Goal: Information Seeking & Learning: Learn about a topic

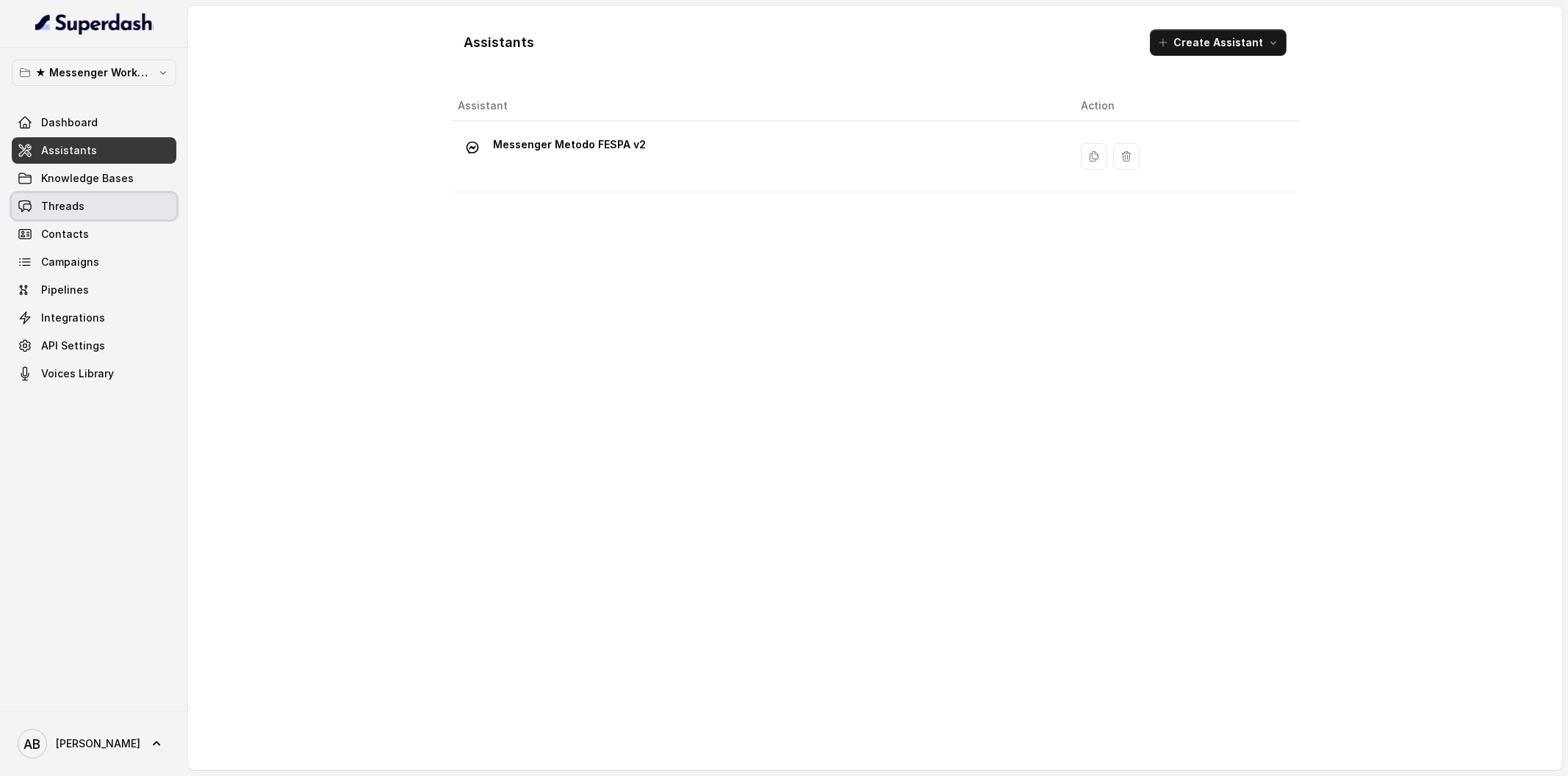
click at [134, 197] on link "Threads" at bounding box center [94, 206] width 165 height 26
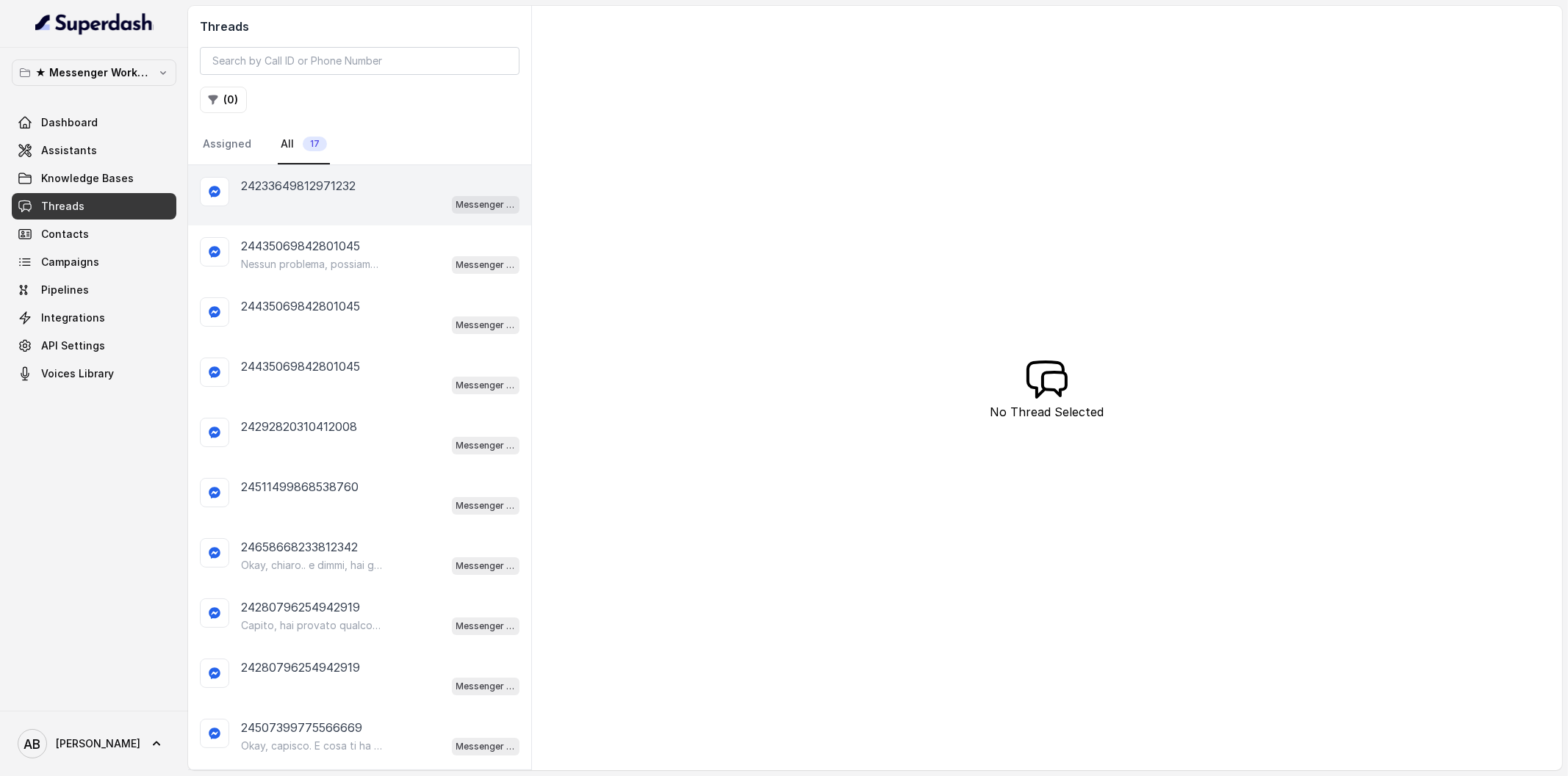
click at [359, 188] on div "24233649812971232" at bounding box center [380, 186] width 278 height 18
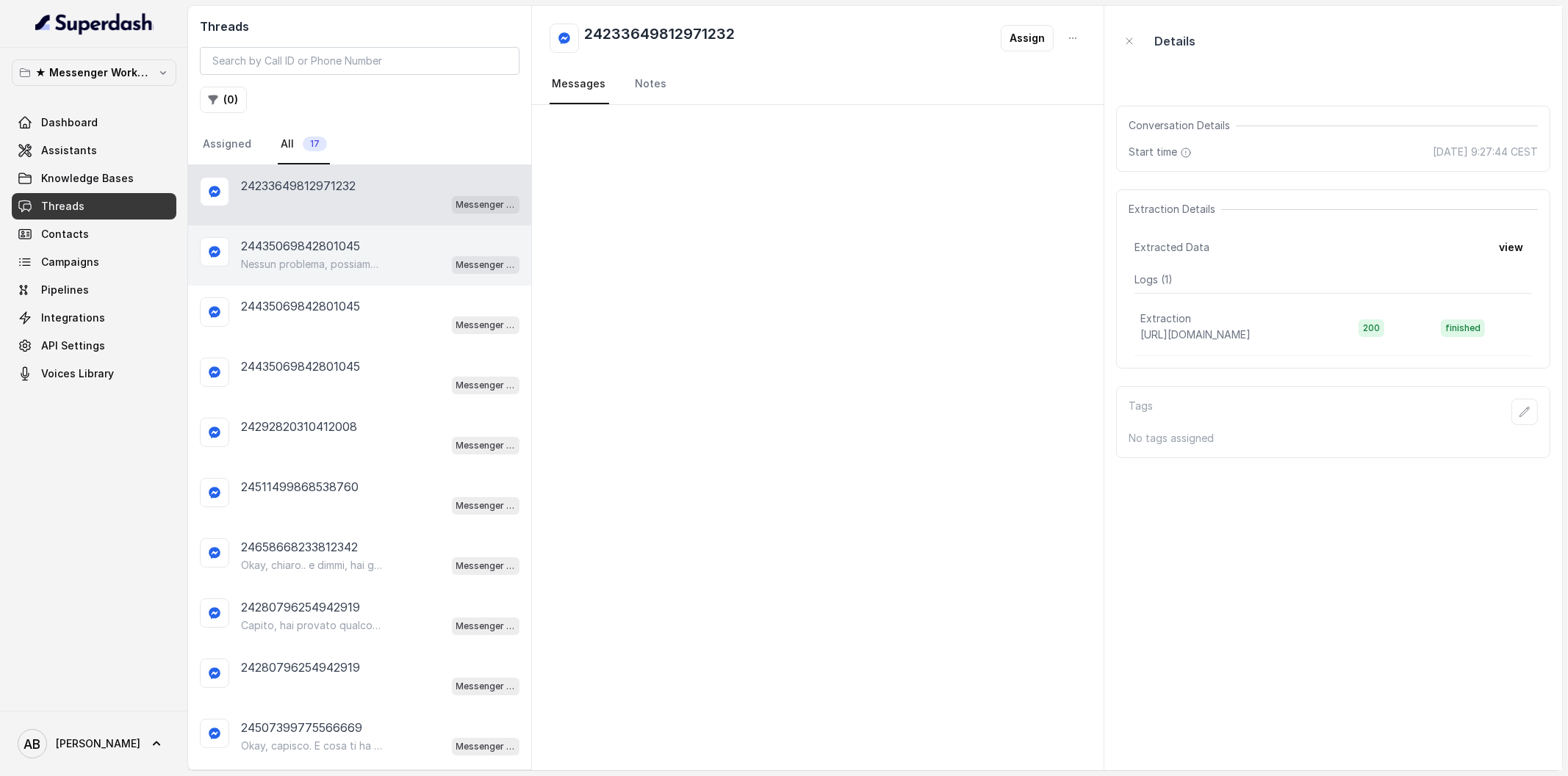
click at [341, 257] on p "Nessun problema, possiamo sentirci quando ti è più comodo. 😊 Dimmi pure giorno …" at bounding box center [311, 264] width 141 height 15
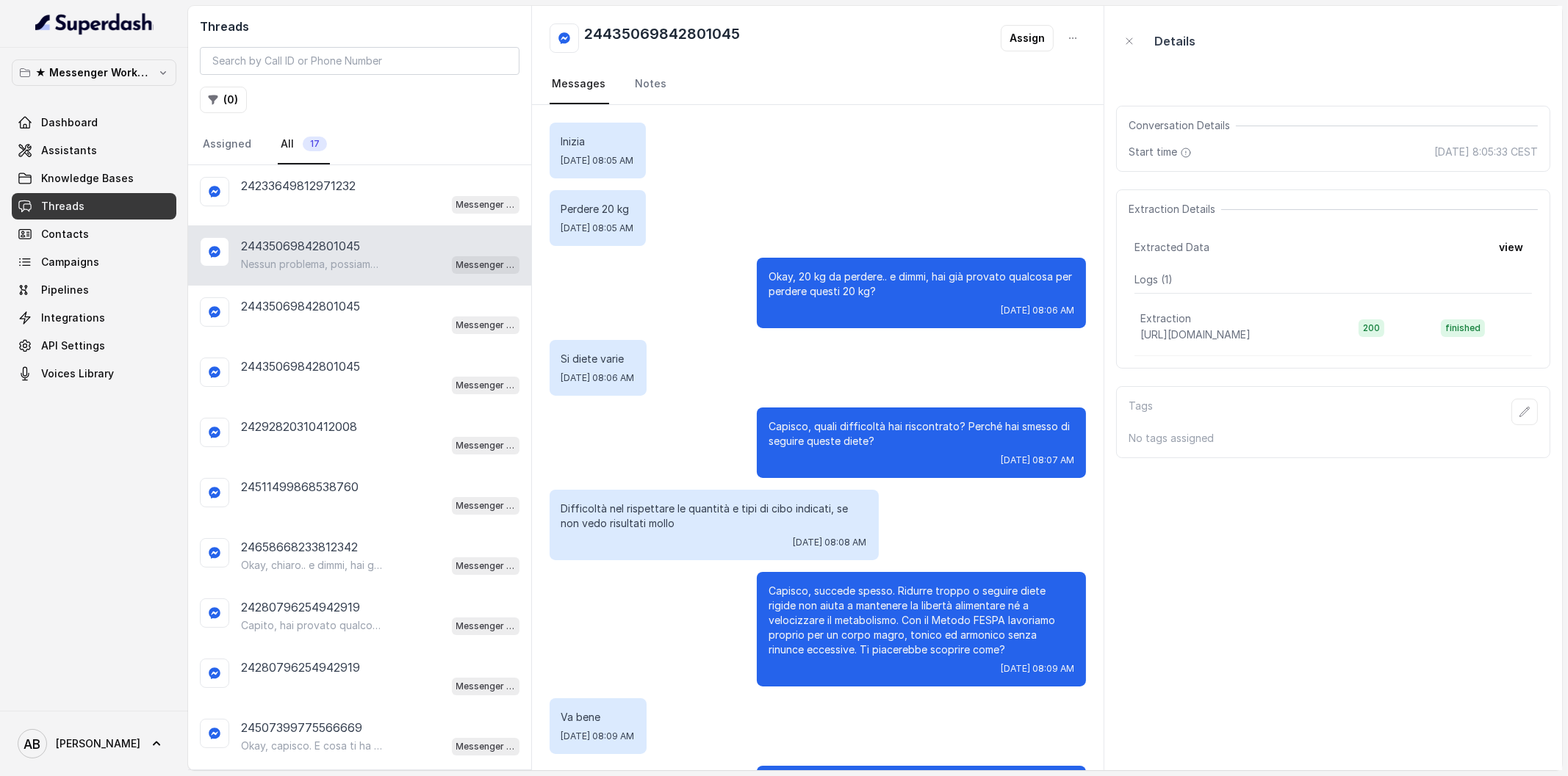
scroll to position [344, 0]
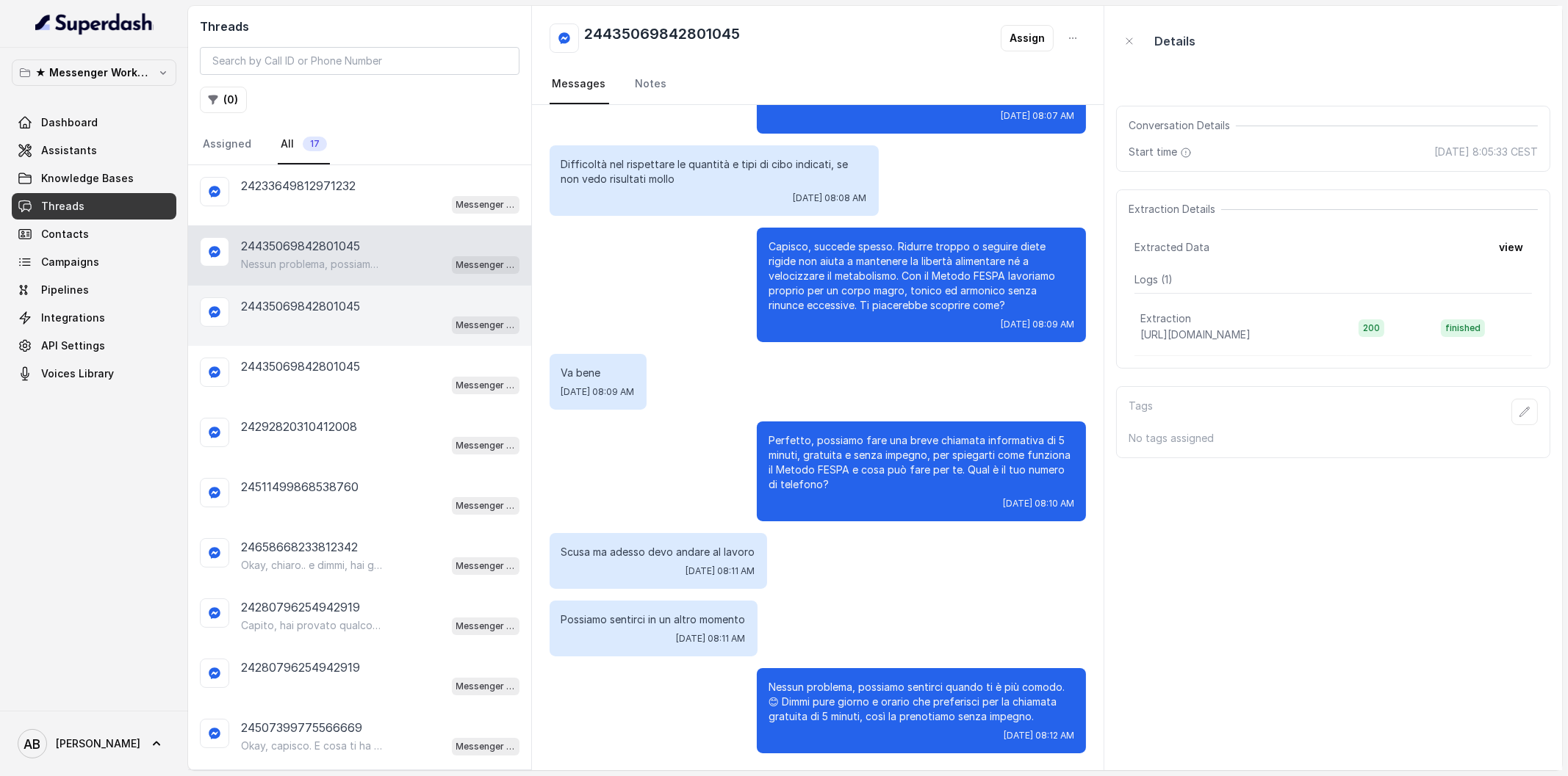
click at [341, 315] on div "Messenger Metodo FESPA v2" at bounding box center [380, 324] width 278 height 19
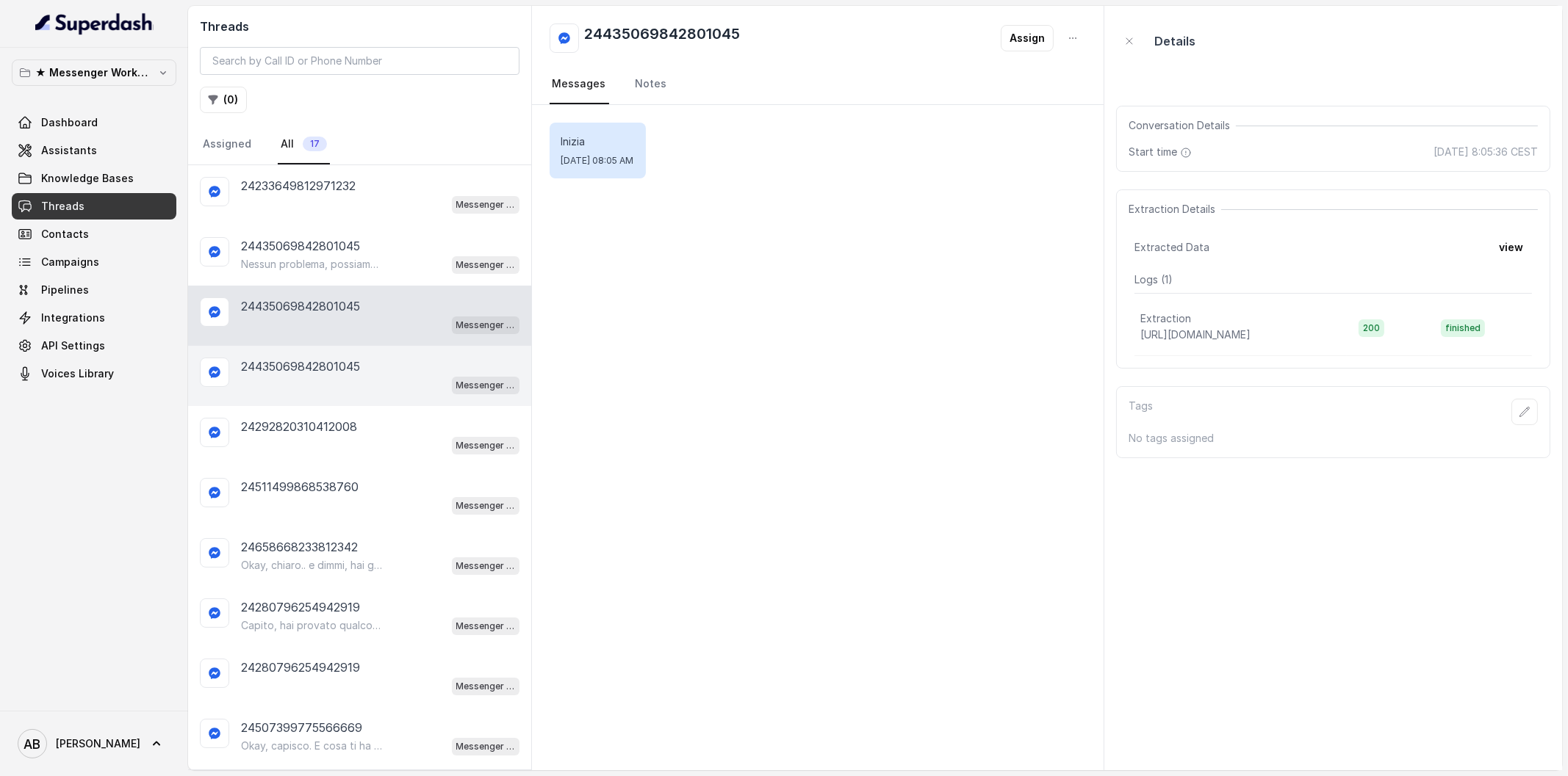
click at [338, 364] on p "24435069842801045" at bounding box center [300, 366] width 119 height 18
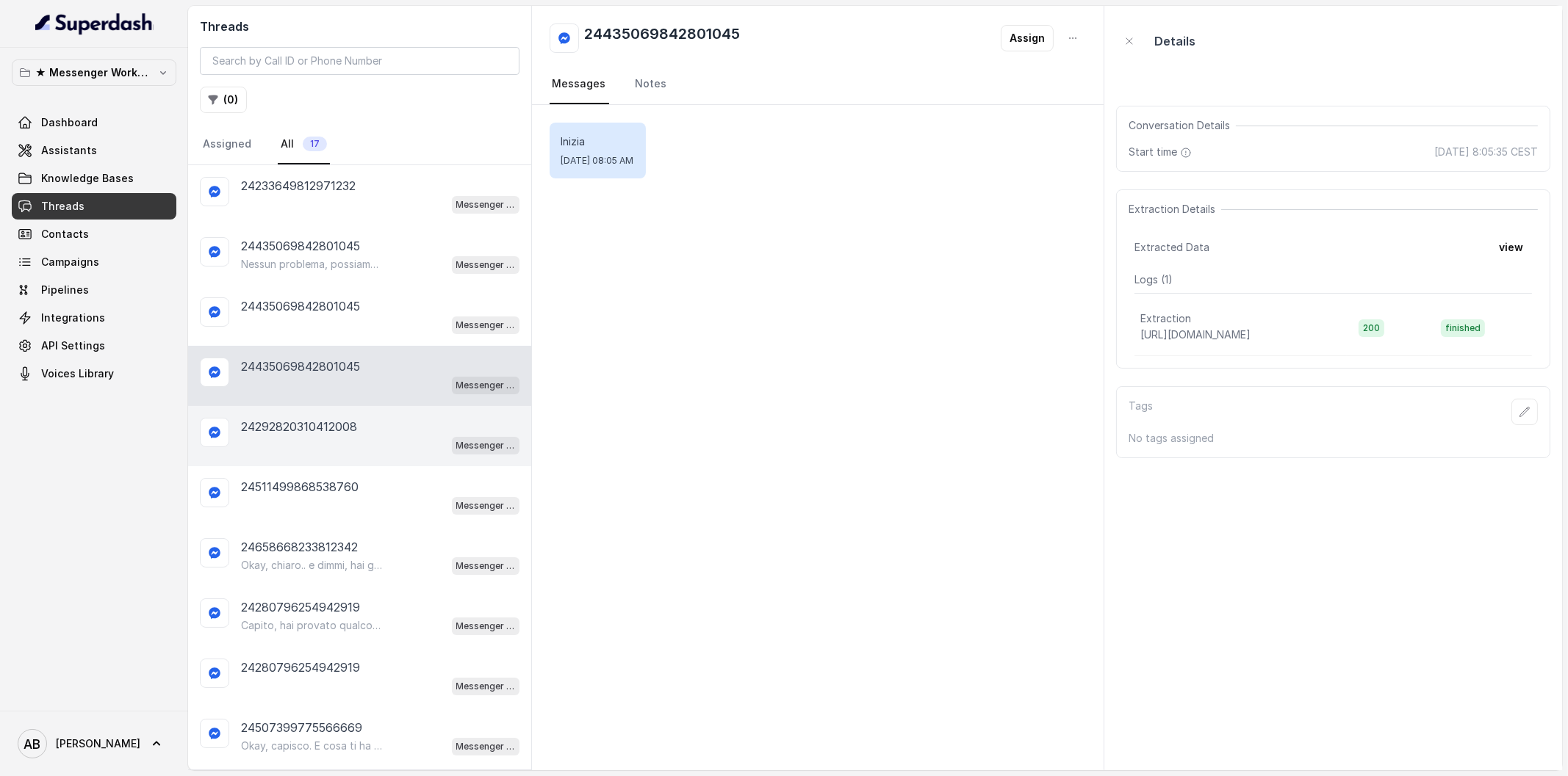
click at [331, 413] on div "24292820310412008 Messenger Metodo FESPA v2" at bounding box center [359, 436] width 343 height 61
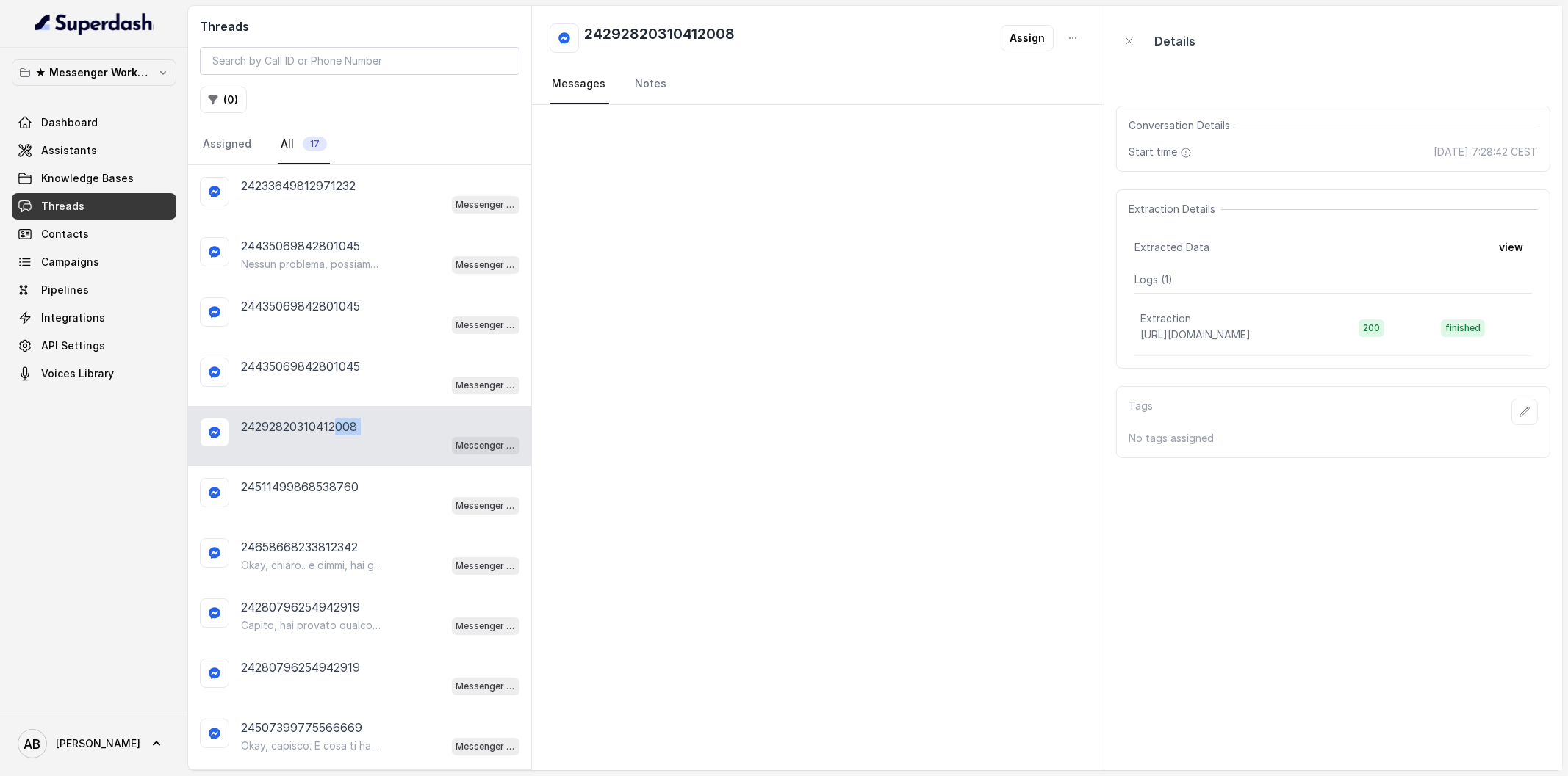
drag, startPoint x: 334, startPoint y: 426, endPoint x: 337, endPoint y: 446, distance: 20.2
click at [336, 439] on div "24292820310412008 Messenger Metodo FESPA v2" at bounding box center [380, 436] width 278 height 37
click at [338, 467] on div "24511499868538760 Messenger Metodo FESPA v2" at bounding box center [359, 496] width 343 height 61
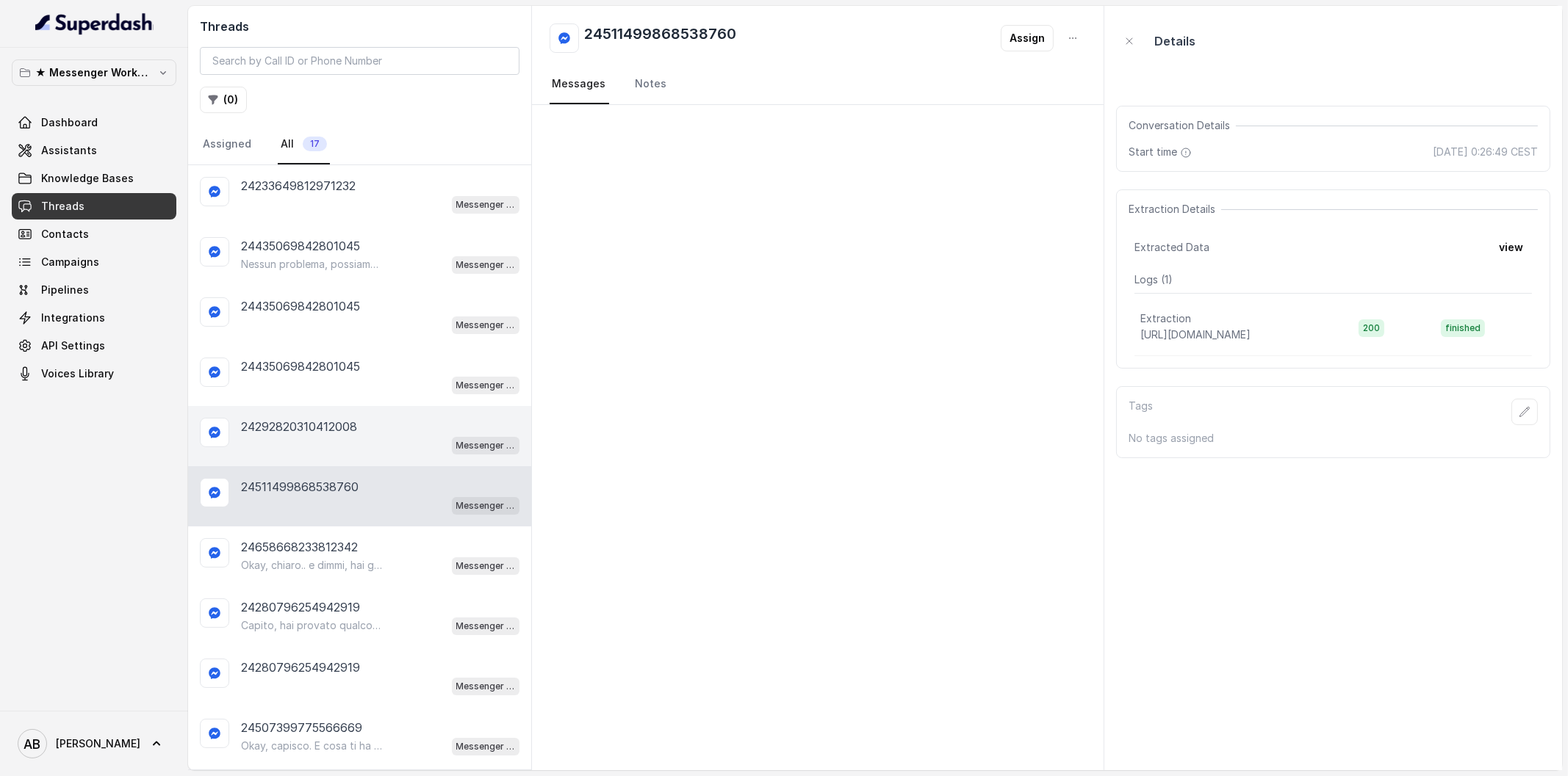
click at [321, 418] on p "24292820310412008" at bounding box center [298, 426] width 116 height 18
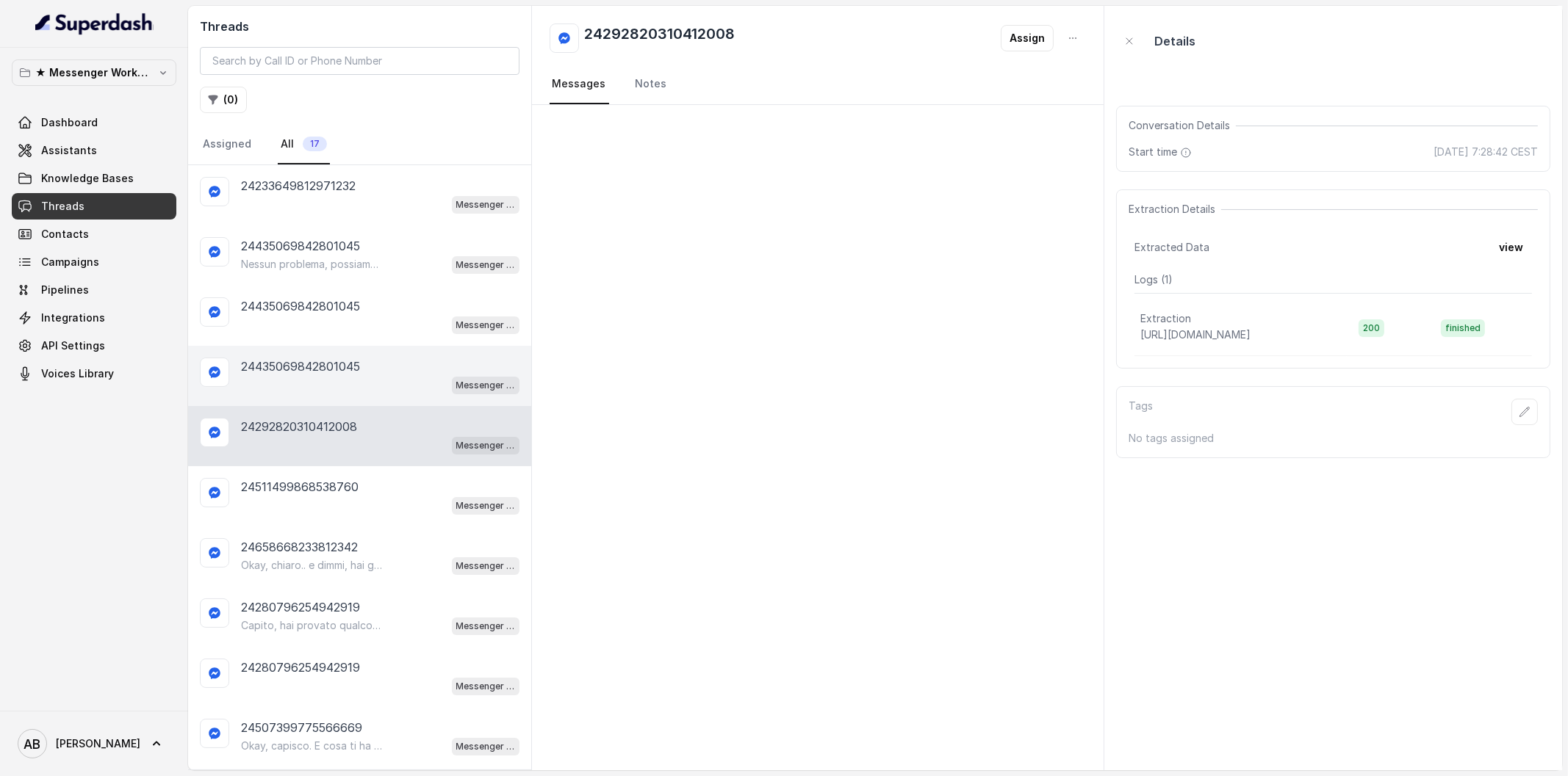
click at [312, 375] on div "Messenger Metodo FESPA v2" at bounding box center [380, 384] width 278 height 19
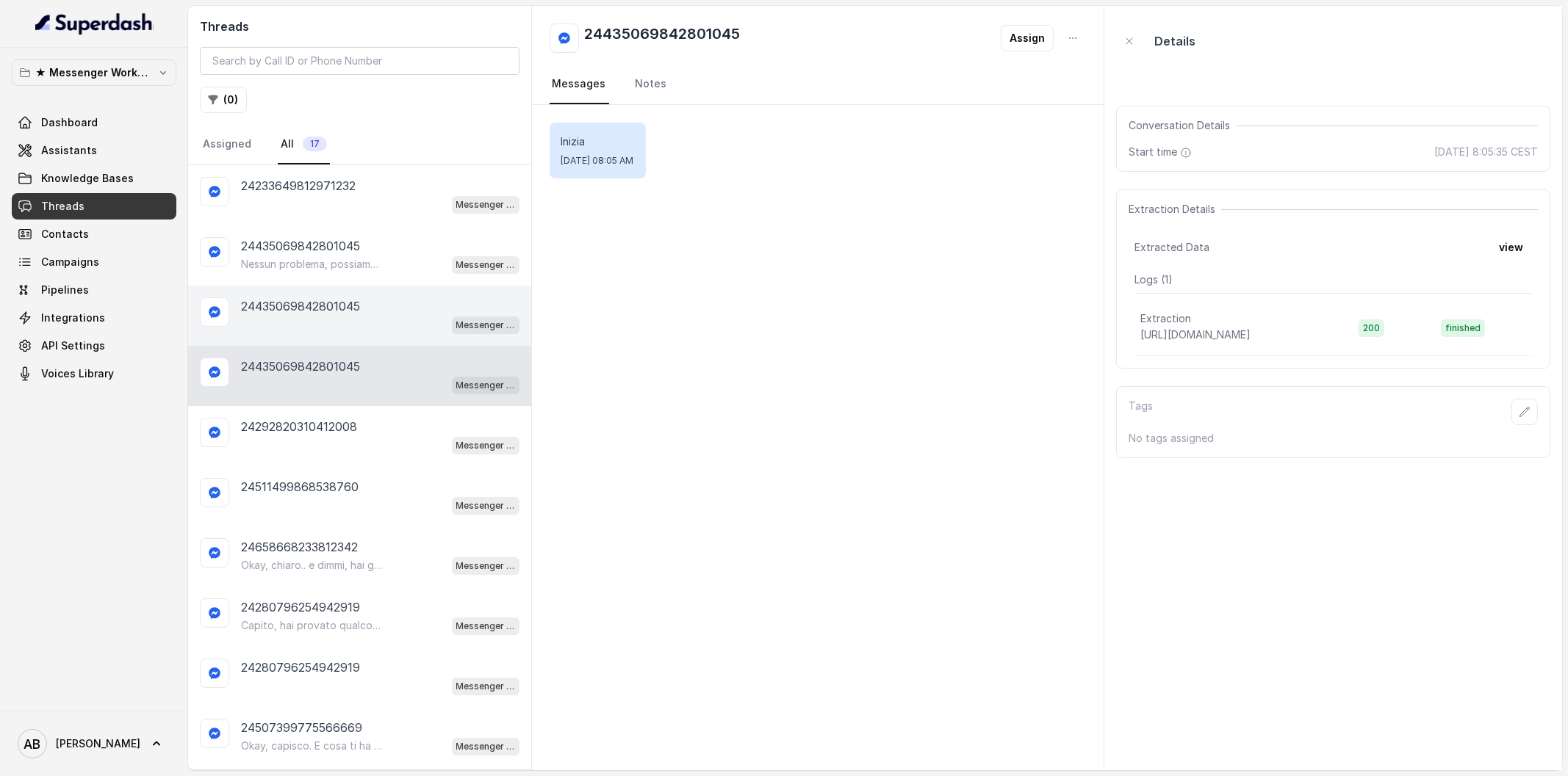
click at [294, 321] on div "Messenger Metodo FESPA v2" at bounding box center [380, 324] width 278 height 19
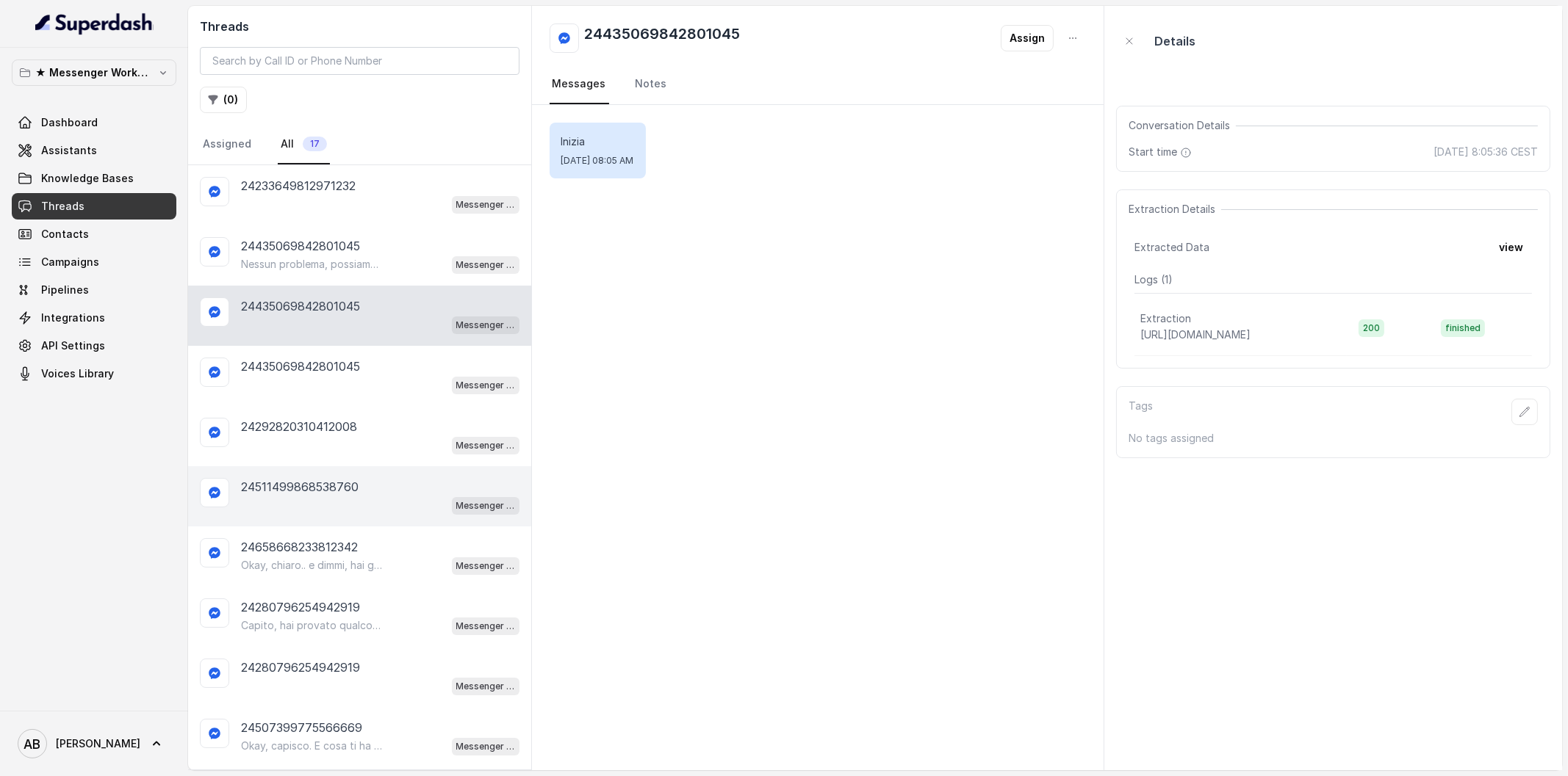
click at [304, 511] on div "24511499868538760 Messenger Metodo FESPA v2" at bounding box center [359, 496] width 343 height 61
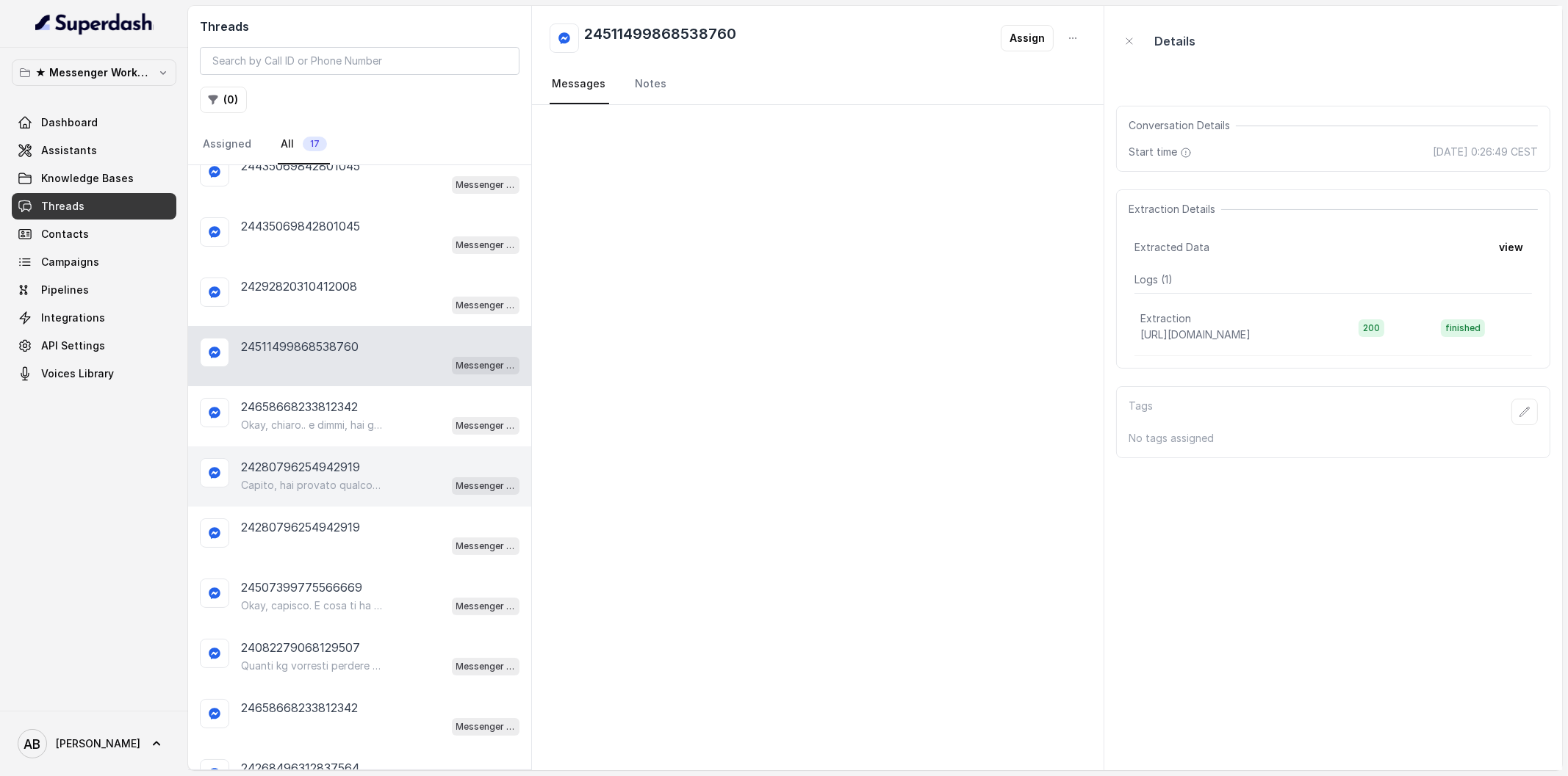
scroll to position [182, 0]
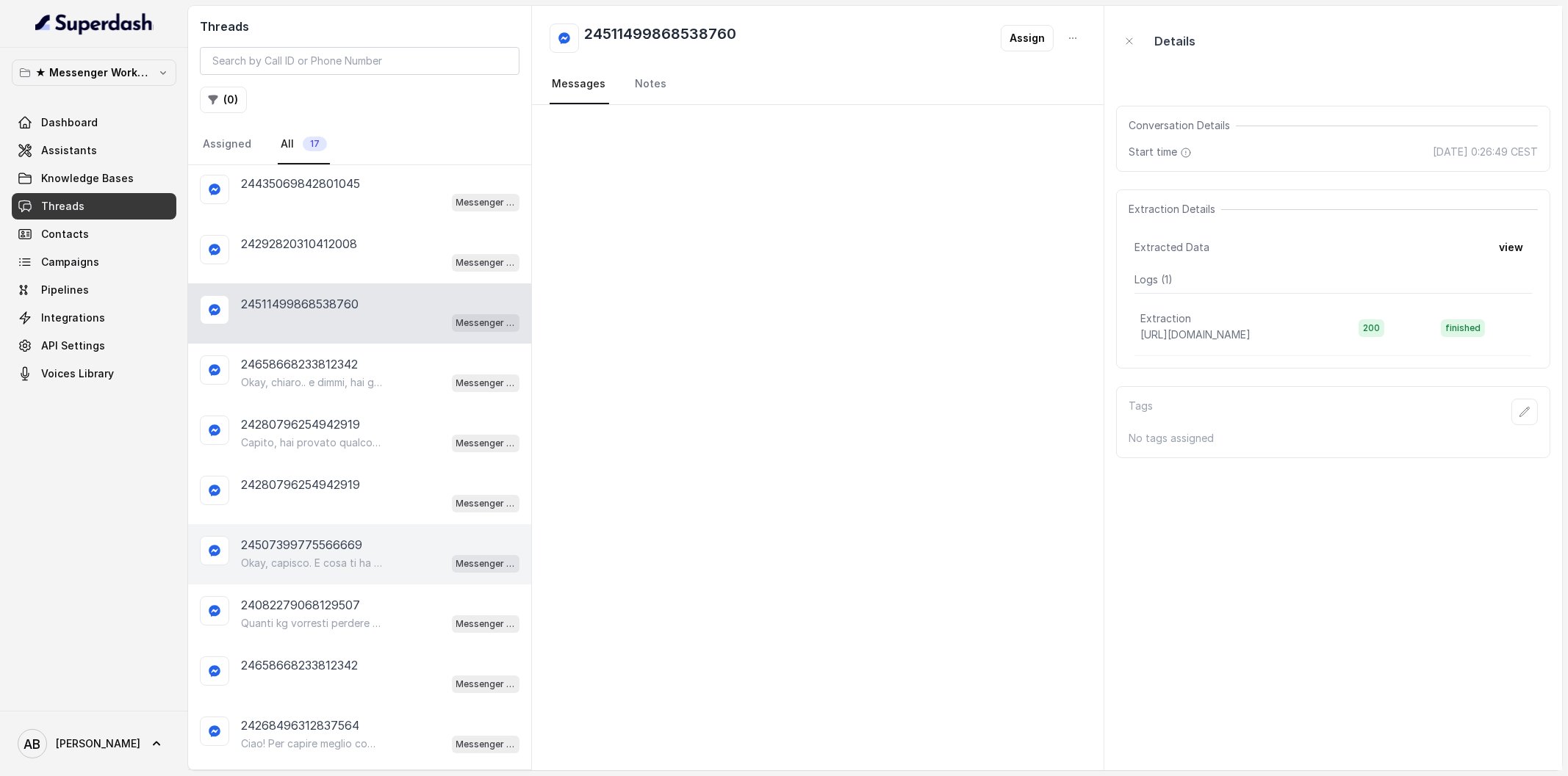
click at [324, 536] on p "24507399775566669" at bounding box center [301, 544] width 121 height 18
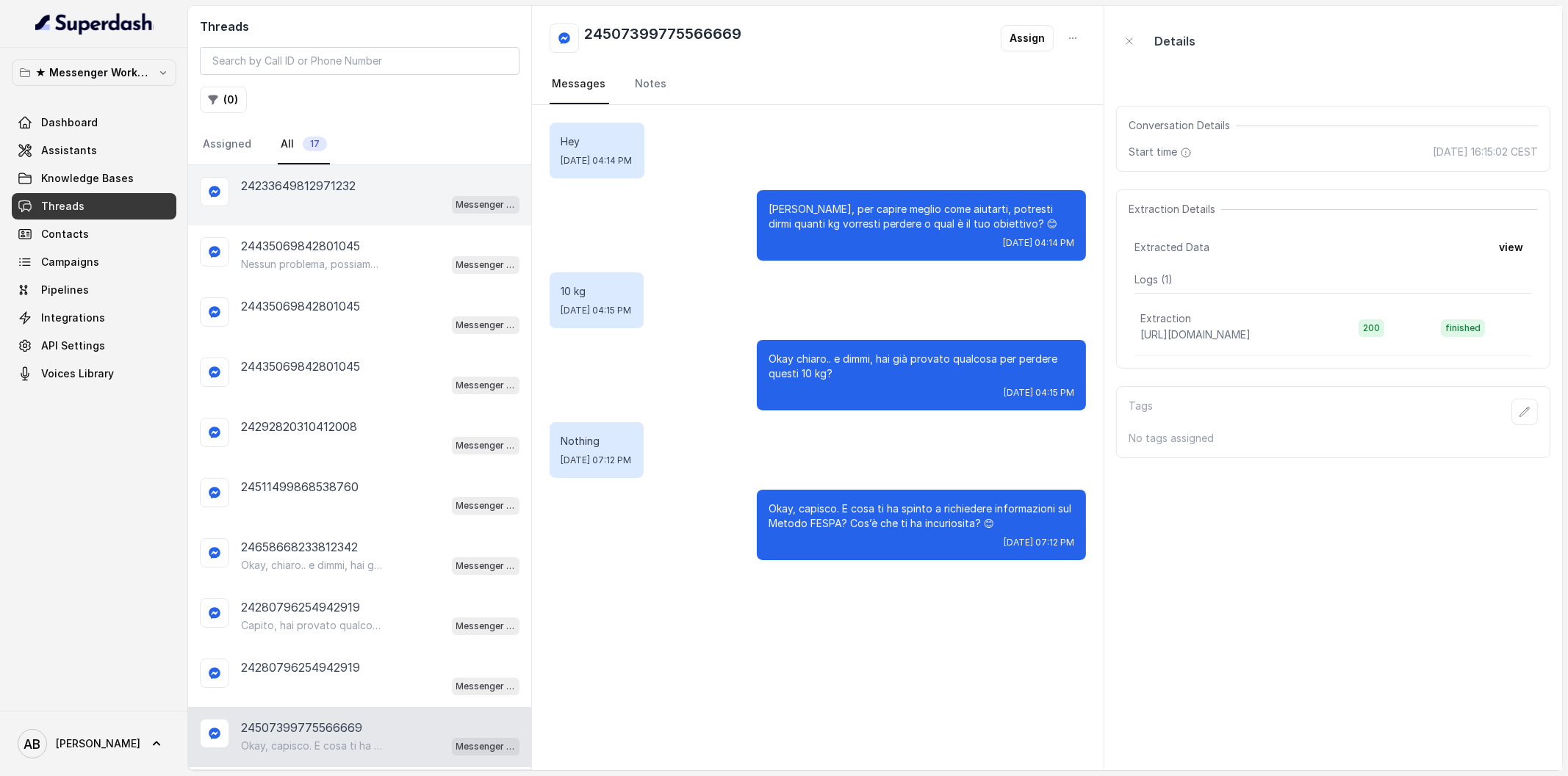
click at [315, 202] on div "Messenger Metodo FESPA v2" at bounding box center [380, 204] width 278 height 19
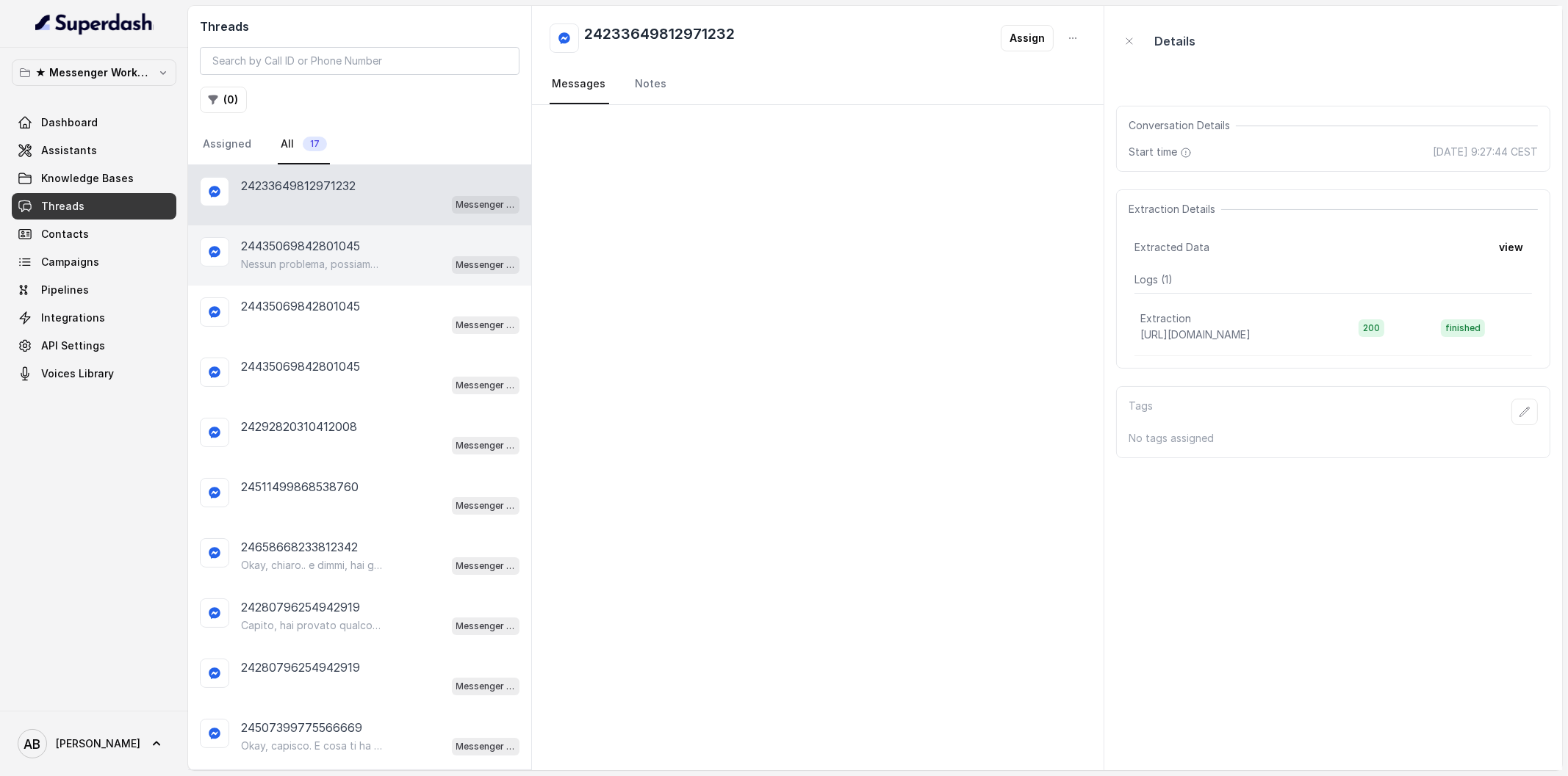
click at [339, 257] on p "Nessun problema, possiamo sentirci quando ti è più comodo. 😊 Dimmi pure giorno …" at bounding box center [311, 264] width 141 height 15
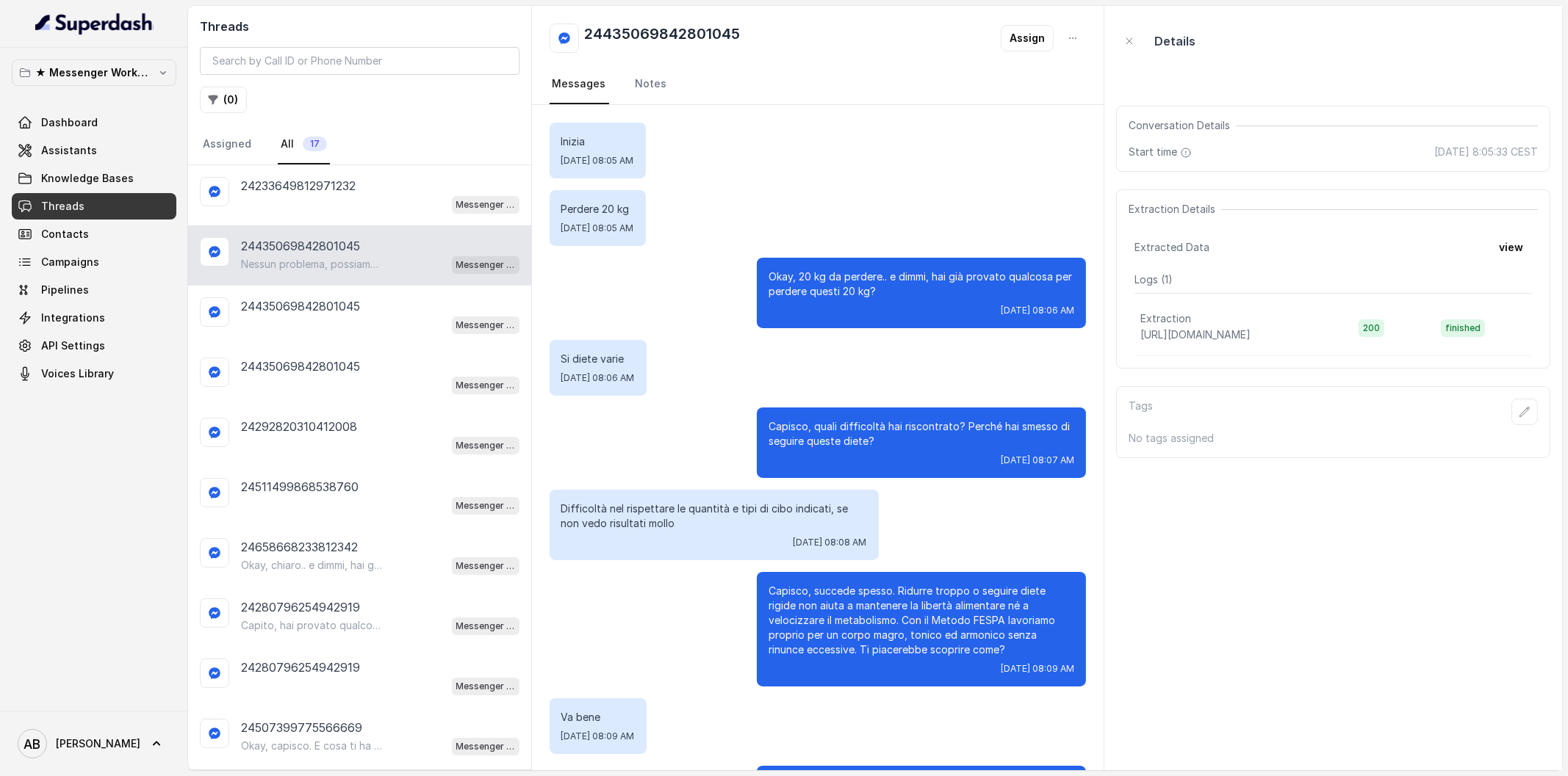
scroll to position [344, 0]
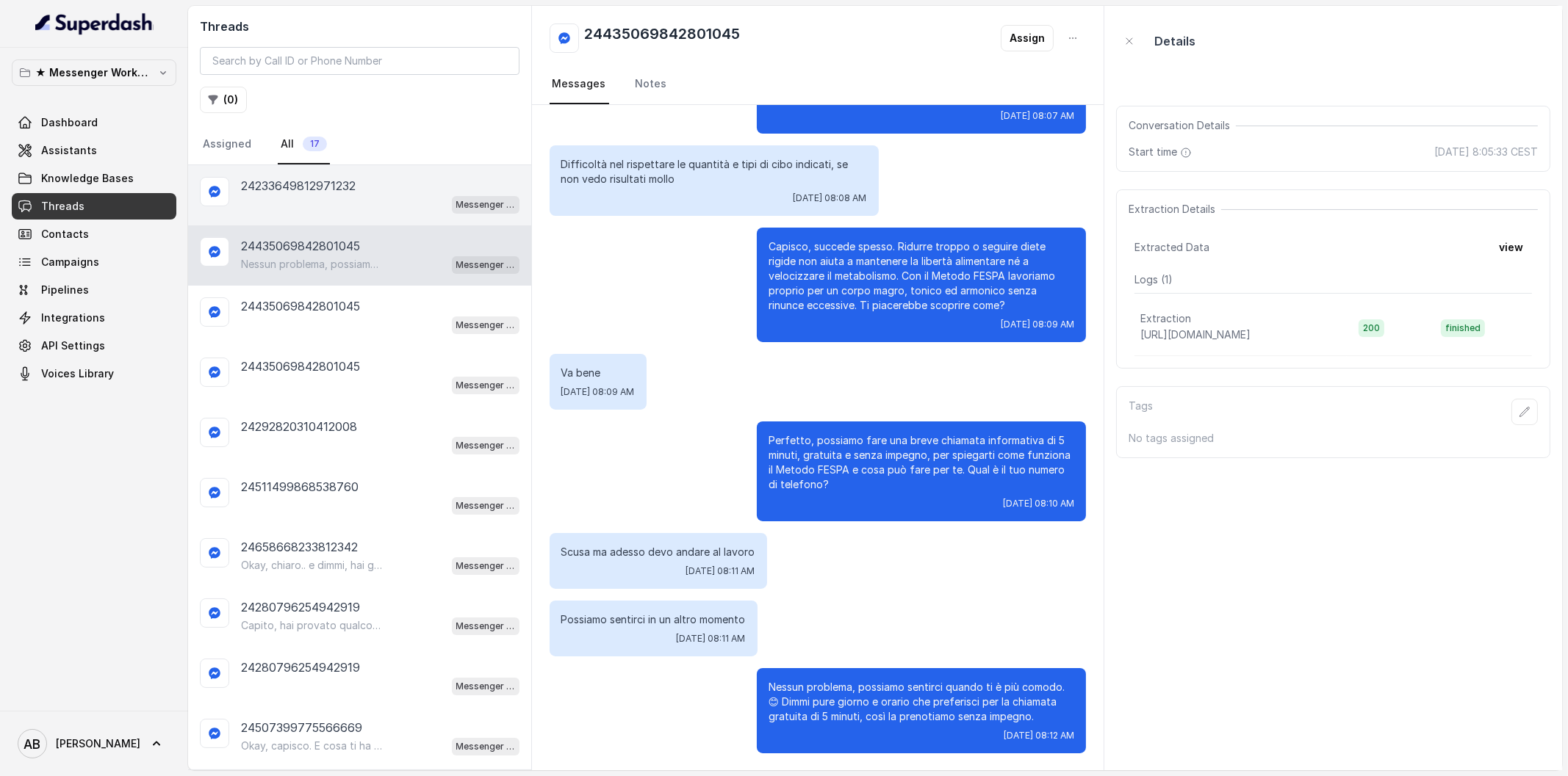
click at [341, 184] on p "24233649812971232" at bounding box center [298, 186] width 114 height 18
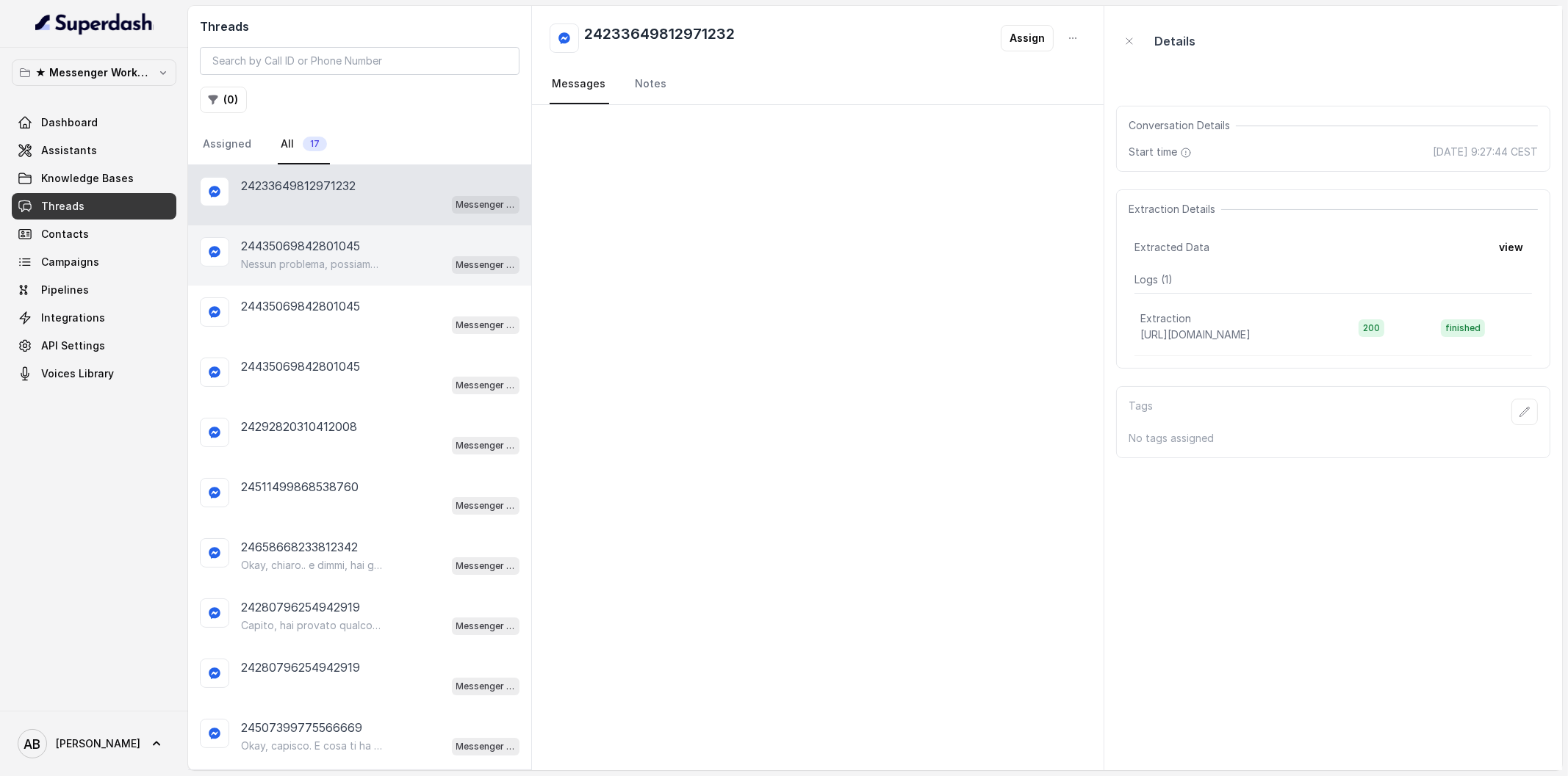
click at [360, 255] on div "Nessun problema, possiamo sentirci quando ti è più comodo. 😊 Dimmi pure giorno …" at bounding box center [380, 264] width 278 height 19
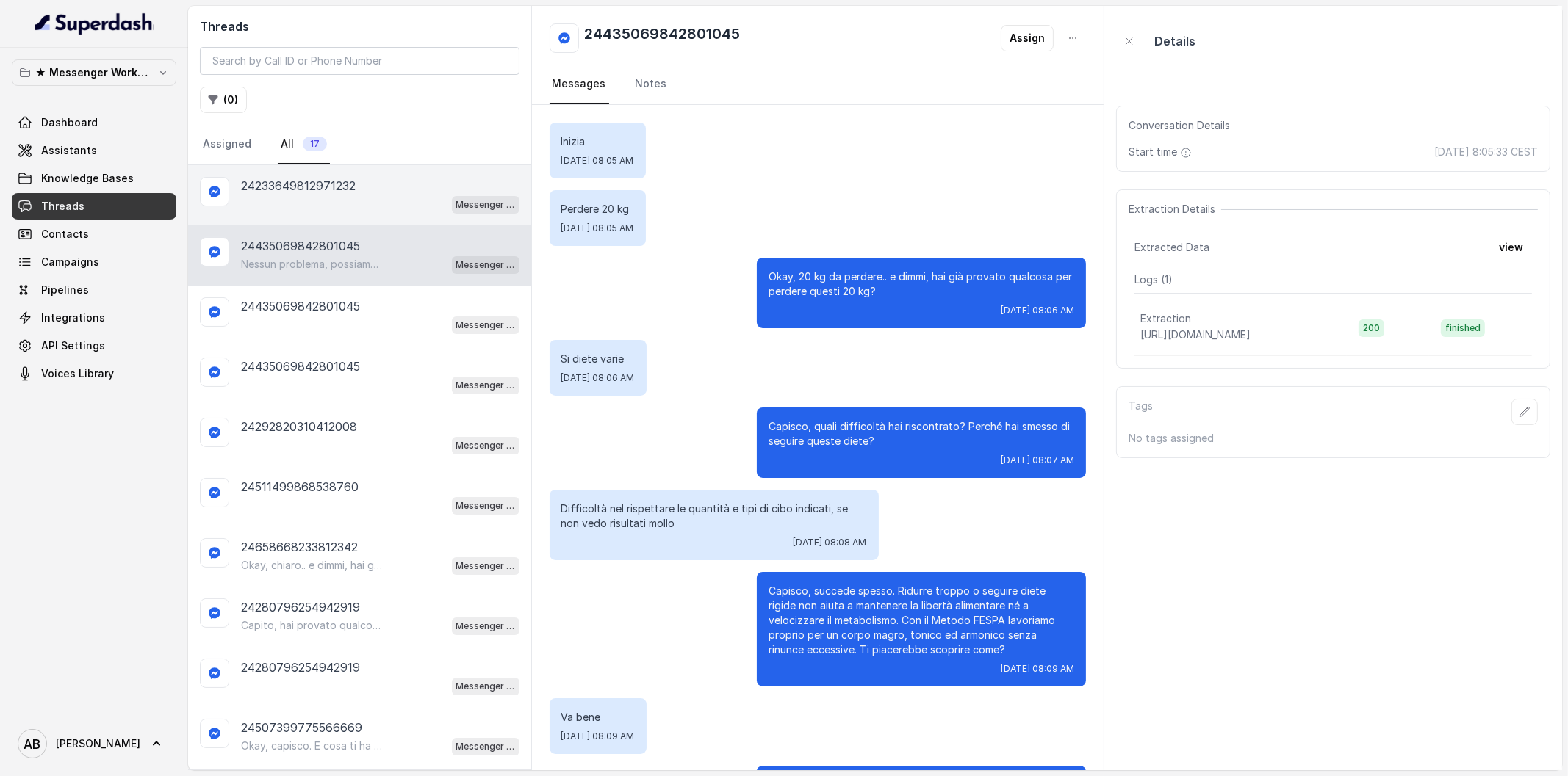
click at [374, 181] on div "24233649812971232" at bounding box center [380, 186] width 278 height 18
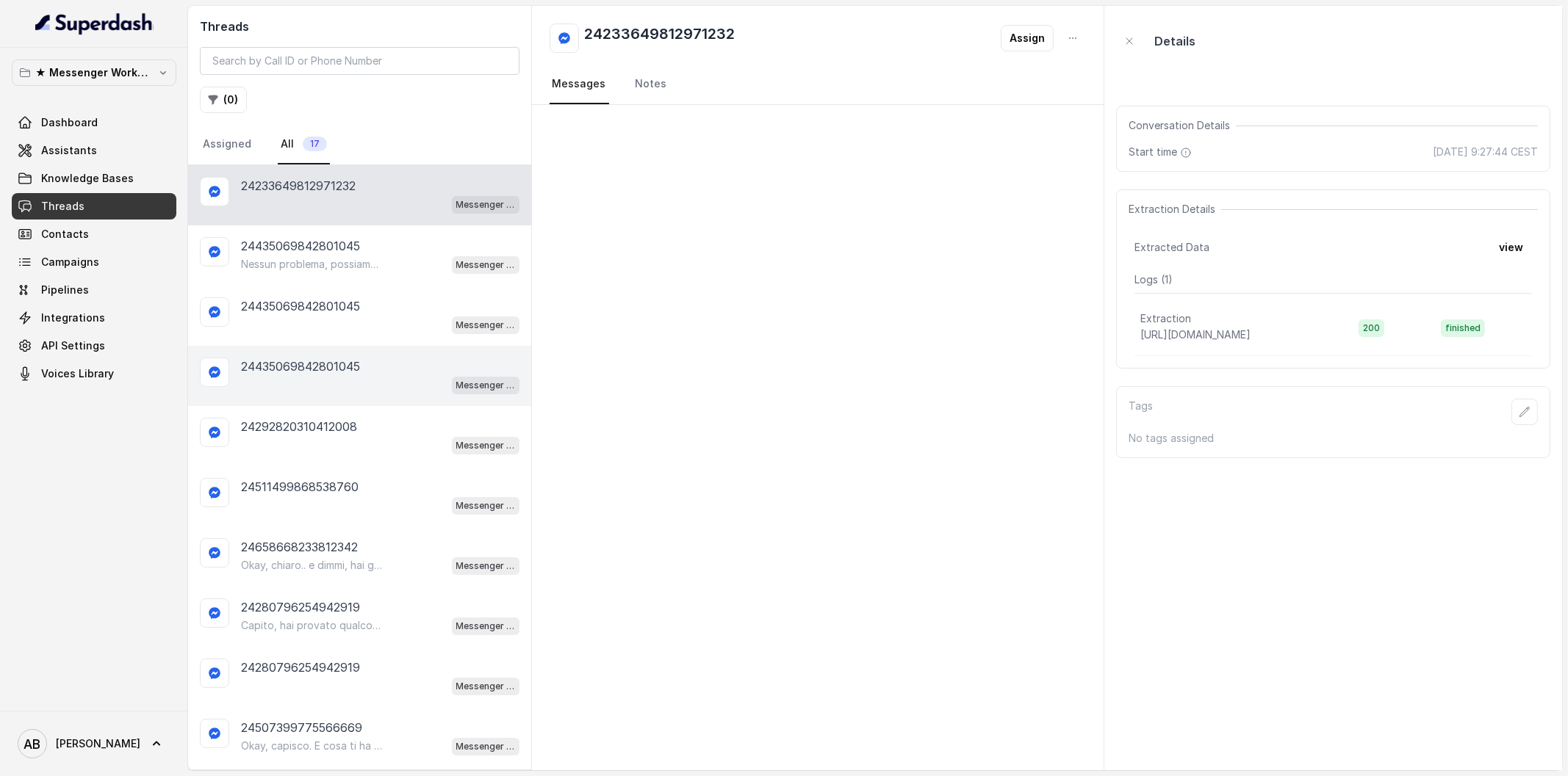
click at [372, 364] on div "24435069842801045" at bounding box center [380, 366] width 278 height 18
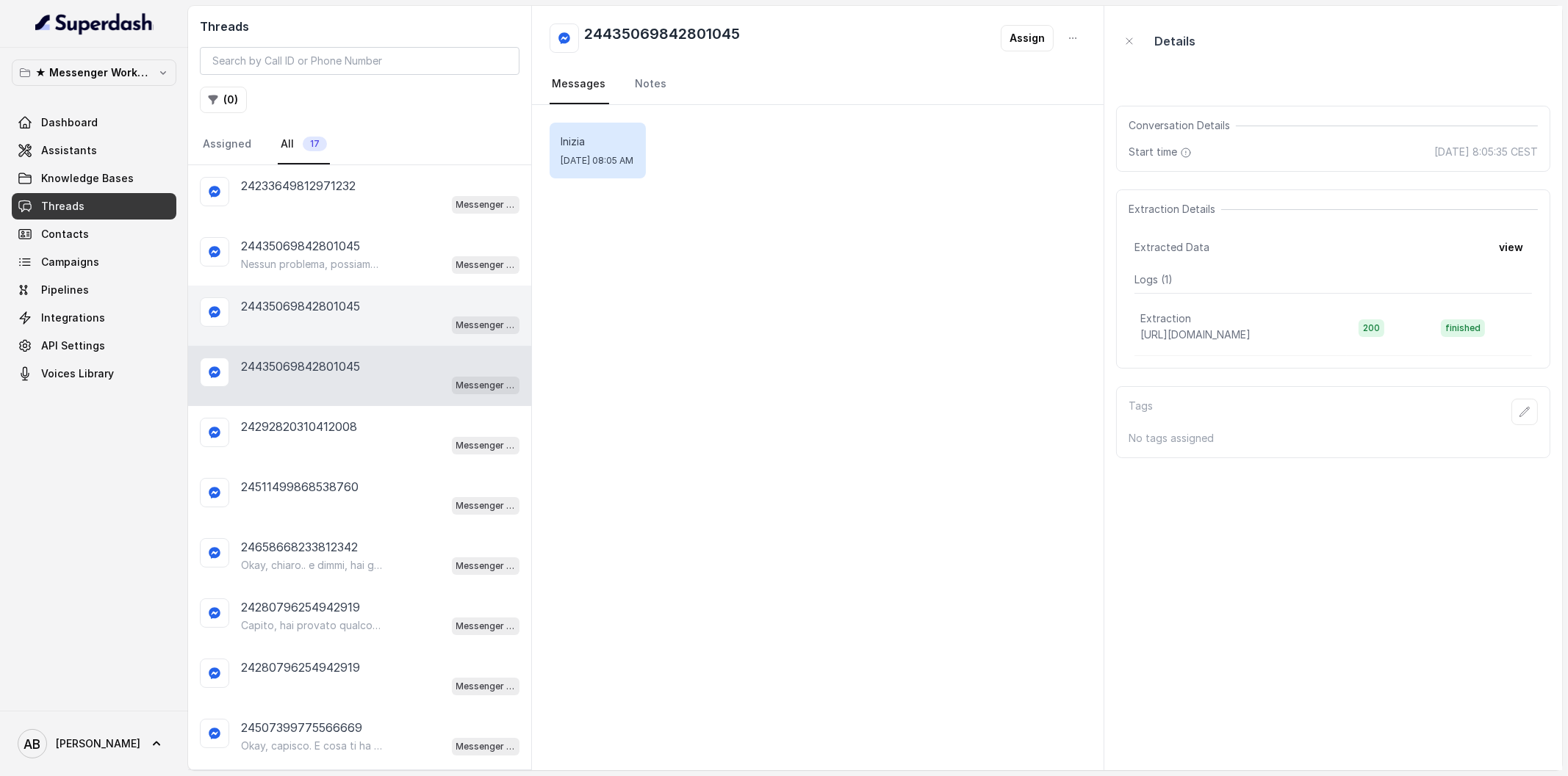
click at [355, 316] on div "Messenger Metodo FESPA v2" at bounding box center [380, 324] width 278 height 19
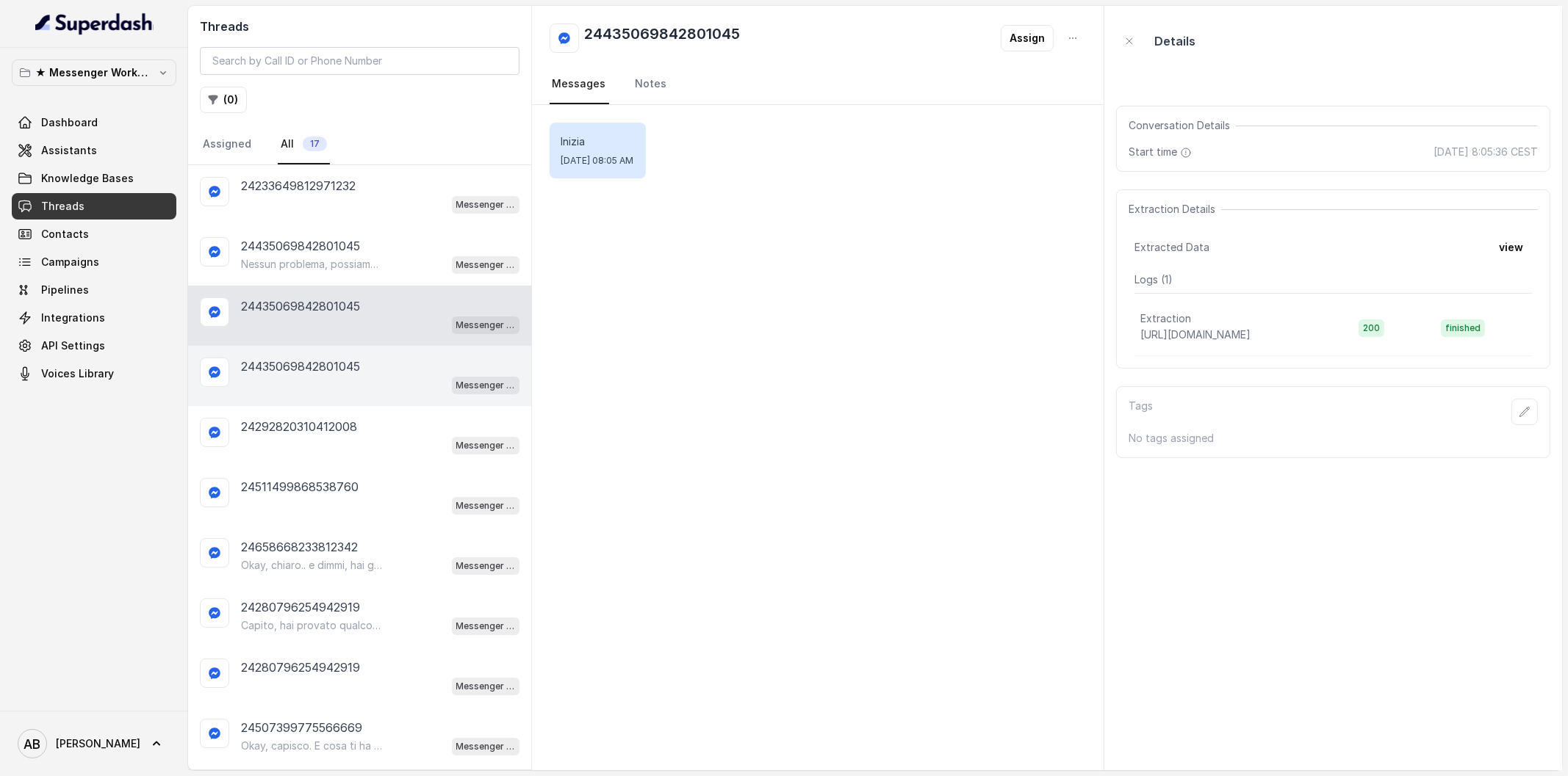
click at [373, 357] on div "24435069842801045" at bounding box center [380, 366] width 278 height 18
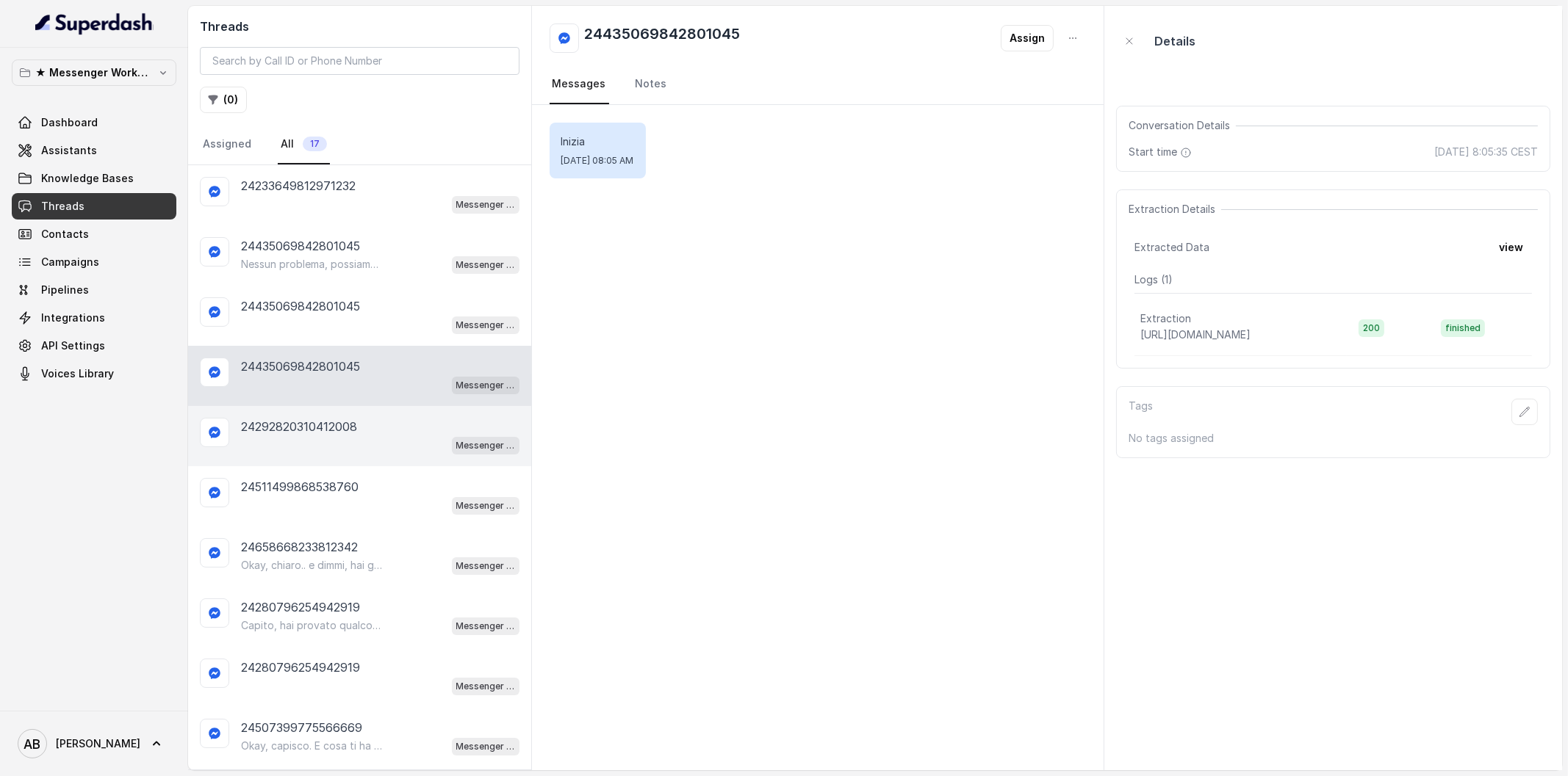
click at [357, 419] on p "24292820310412008" at bounding box center [298, 426] width 116 height 18
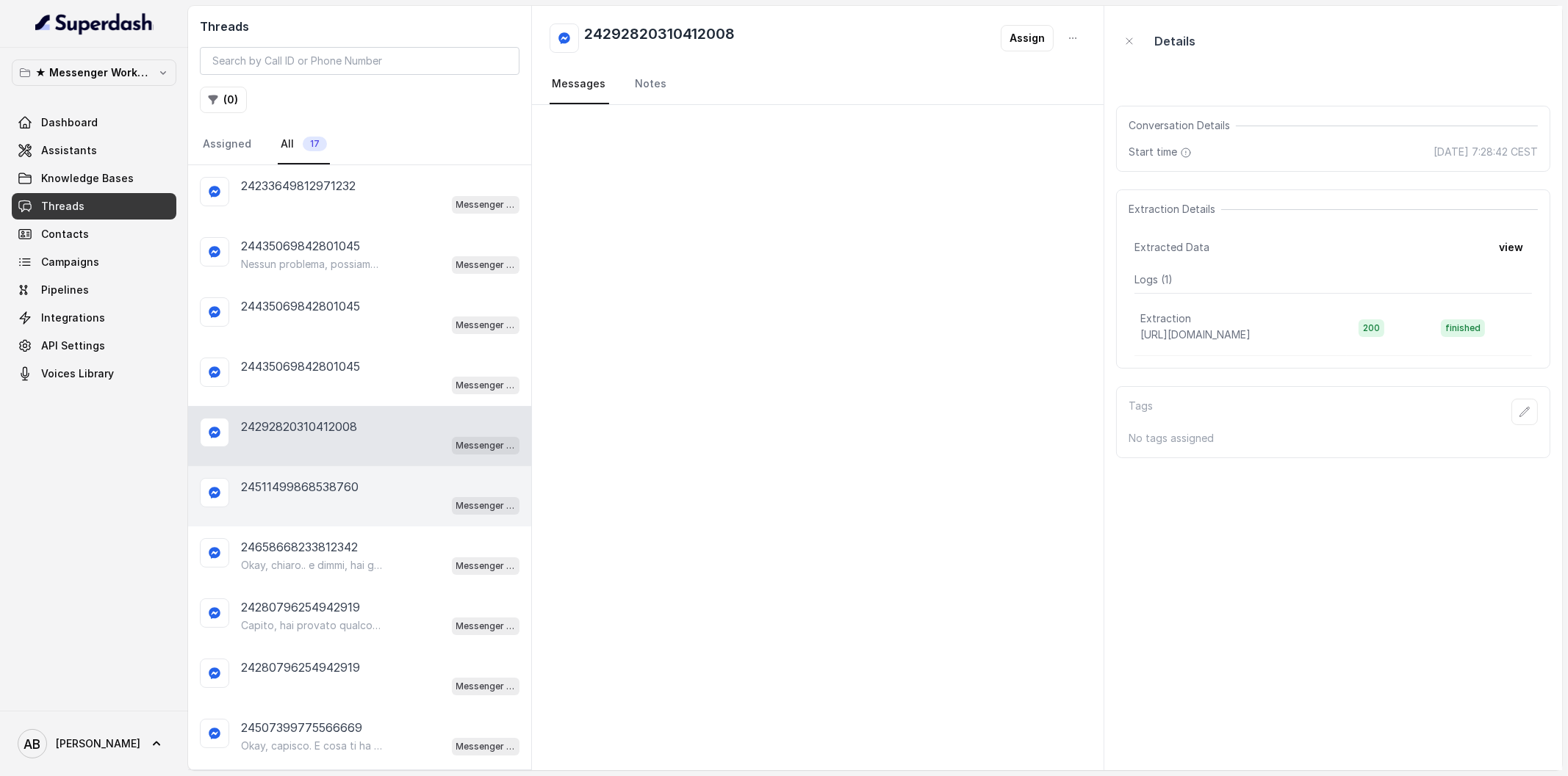
click at [343, 490] on p "24511499868538760" at bounding box center [299, 487] width 117 height 18
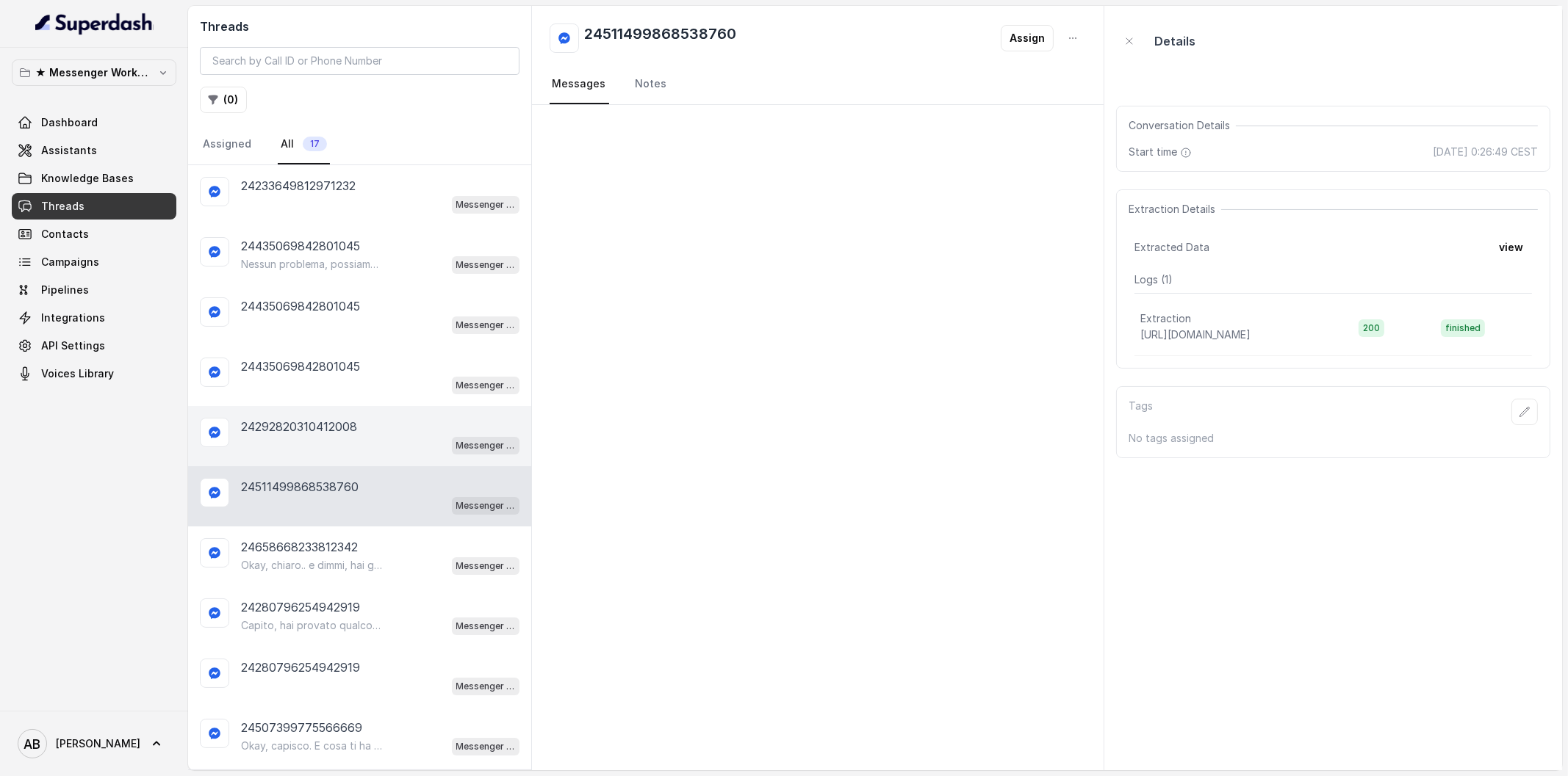
click at [334, 426] on p "24292820310412008" at bounding box center [298, 426] width 116 height 18
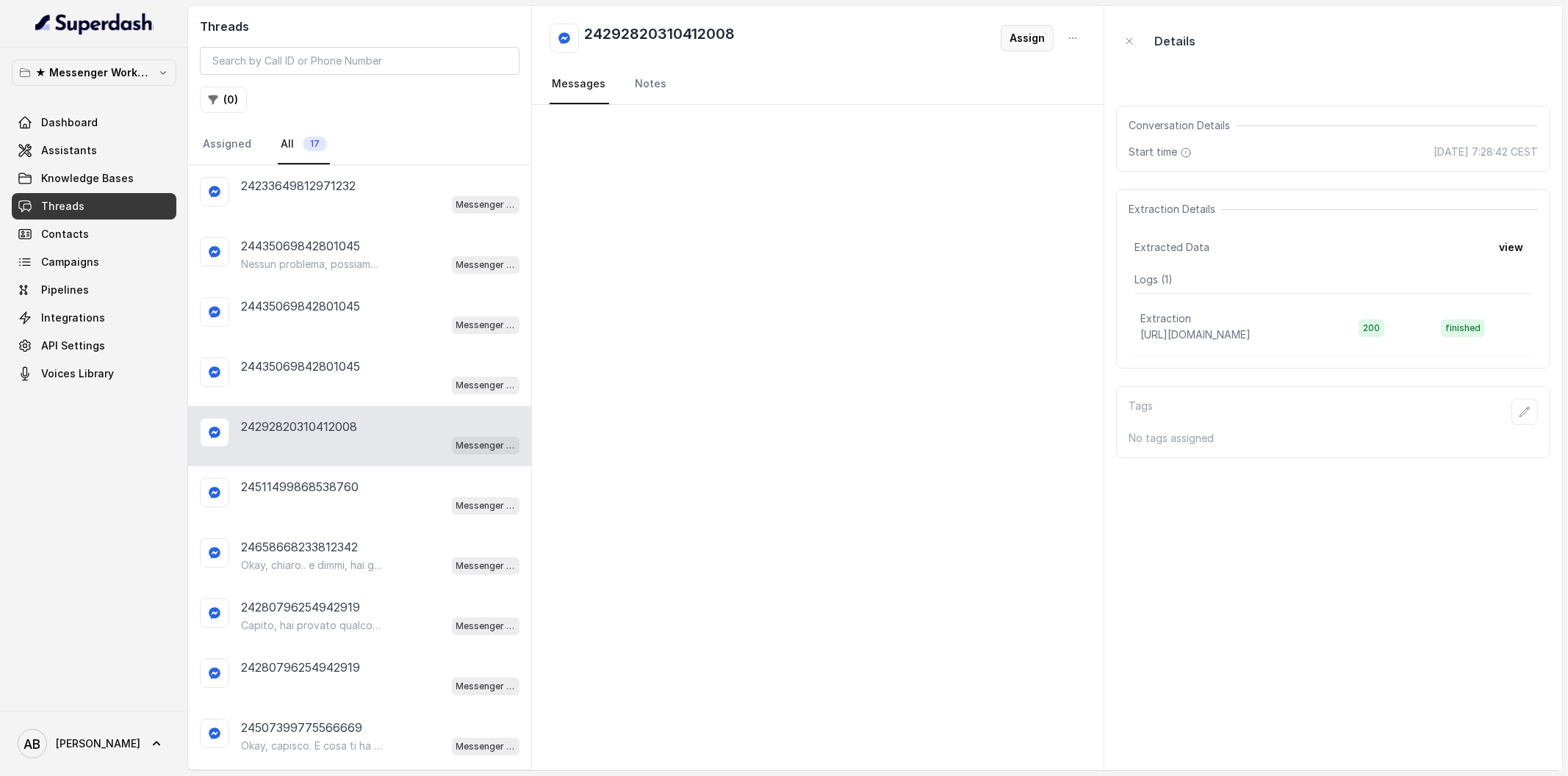
click at [1033, 42] on button "Assign" at bounding box center [1026, 38] width 53 height 26
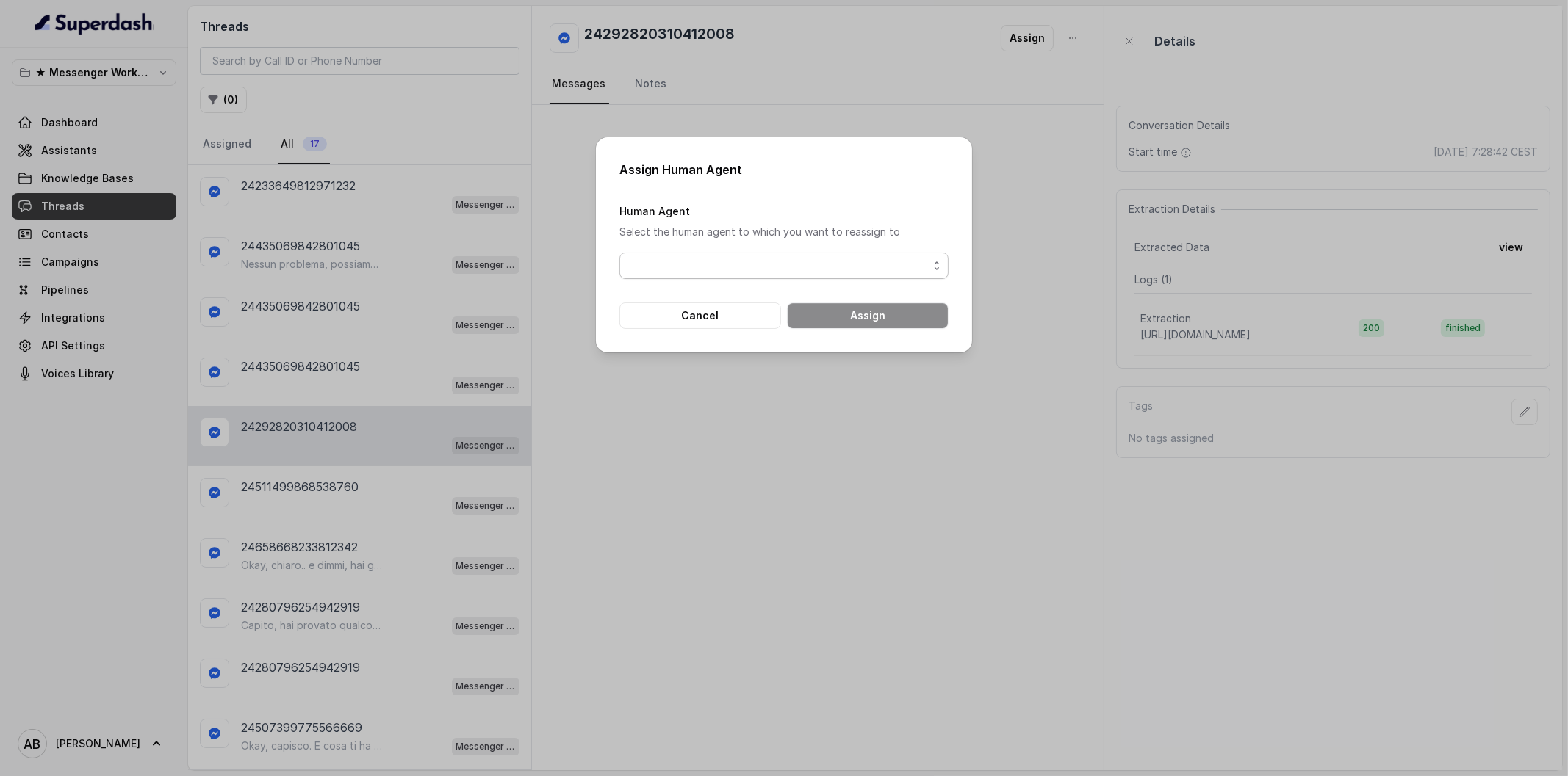
click at [805, 255] on span "button" at bounding box center [783, 265] width 329 height 26
click at [661, 321] on button "Cancel" at bounding box center [700, 316] width 162 height 26
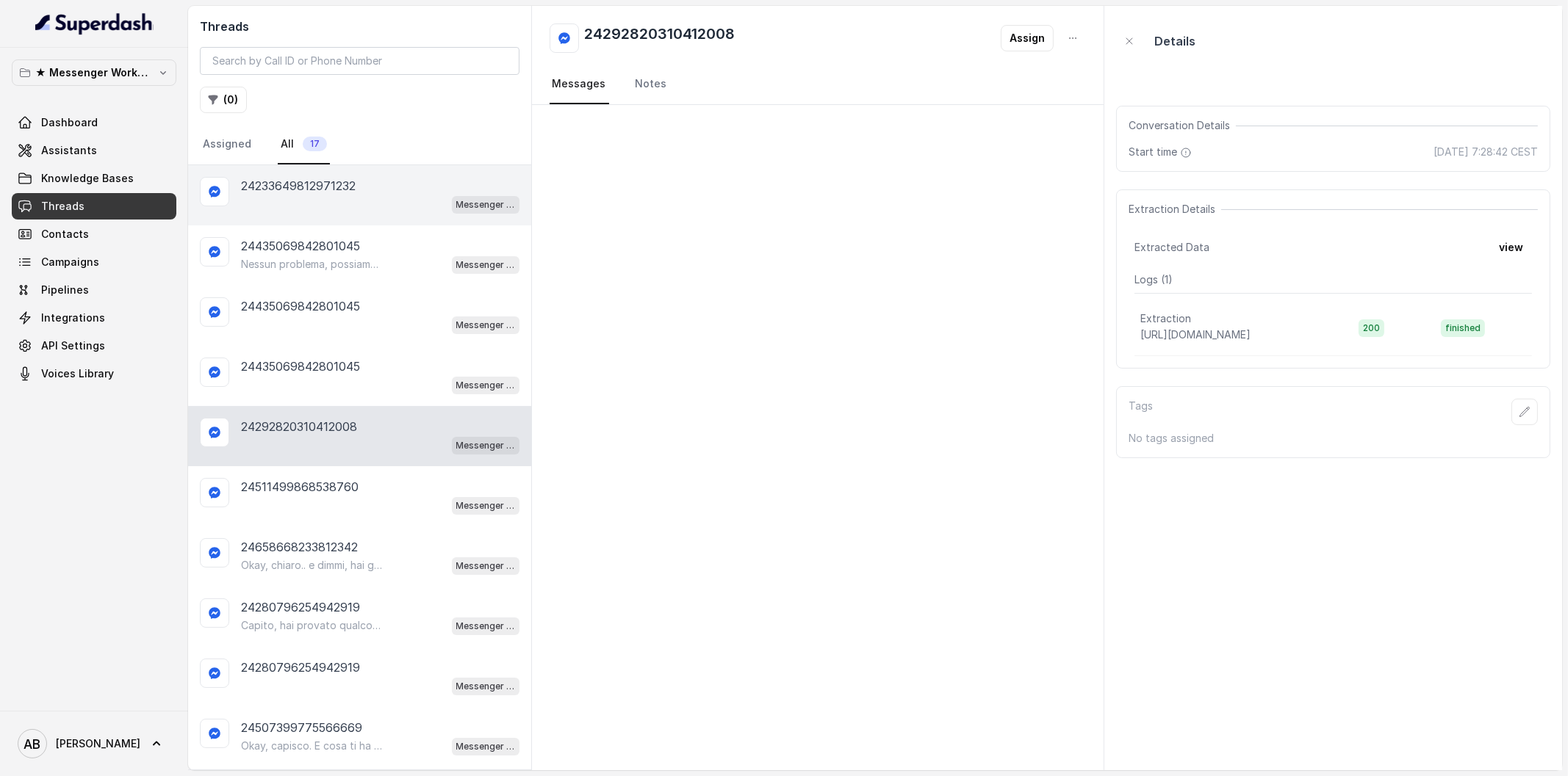
click at [404, 190] on div "24233649812971232" at bounding box center [380, 186] width 278 height 18
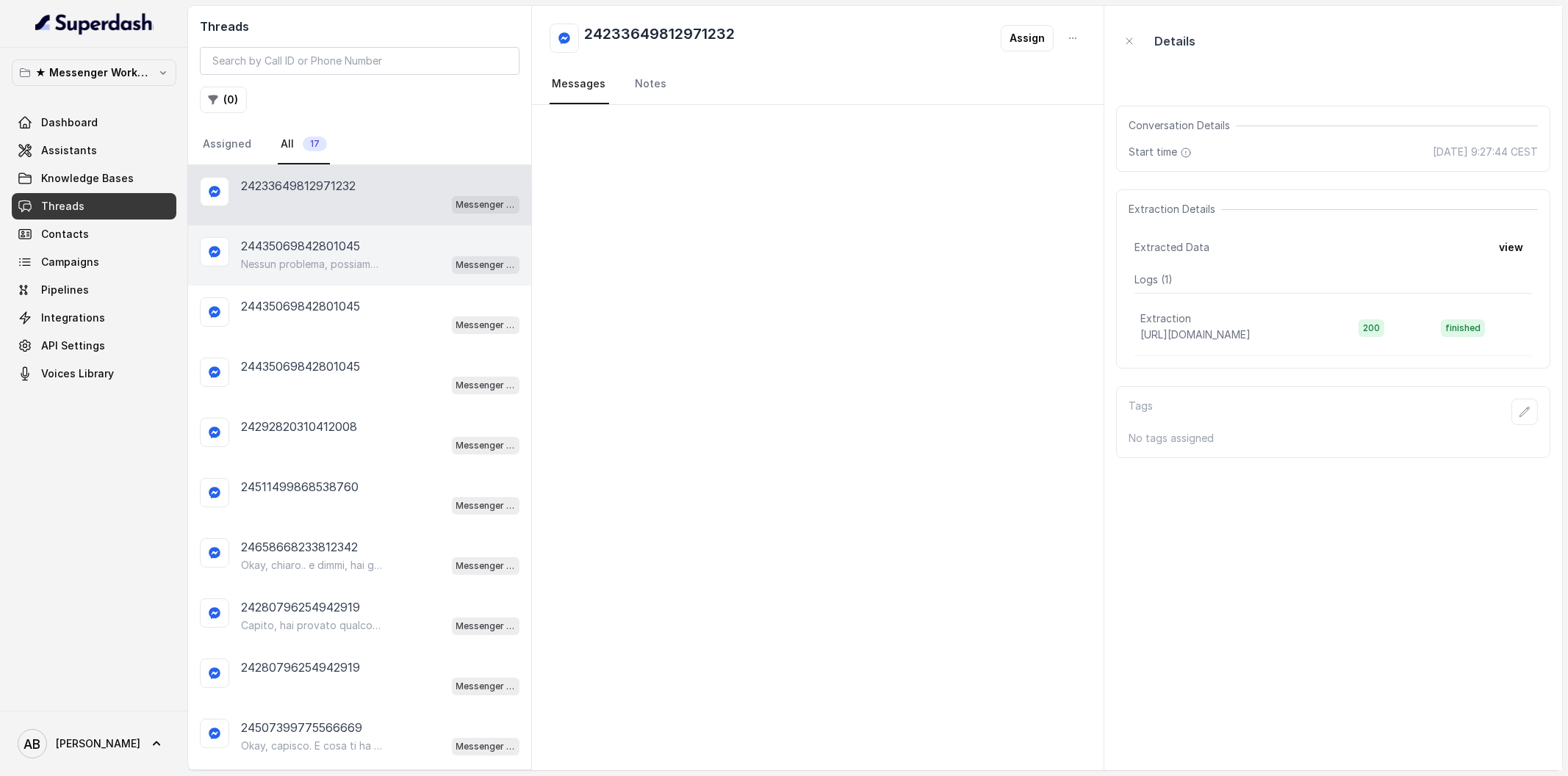
click at [368, 278] on div "24435069842801045 Nessun problema, possiamo sentirci quando ti è più comodo. 😊 …" at bounding box center [359, 255] width 343 height 61
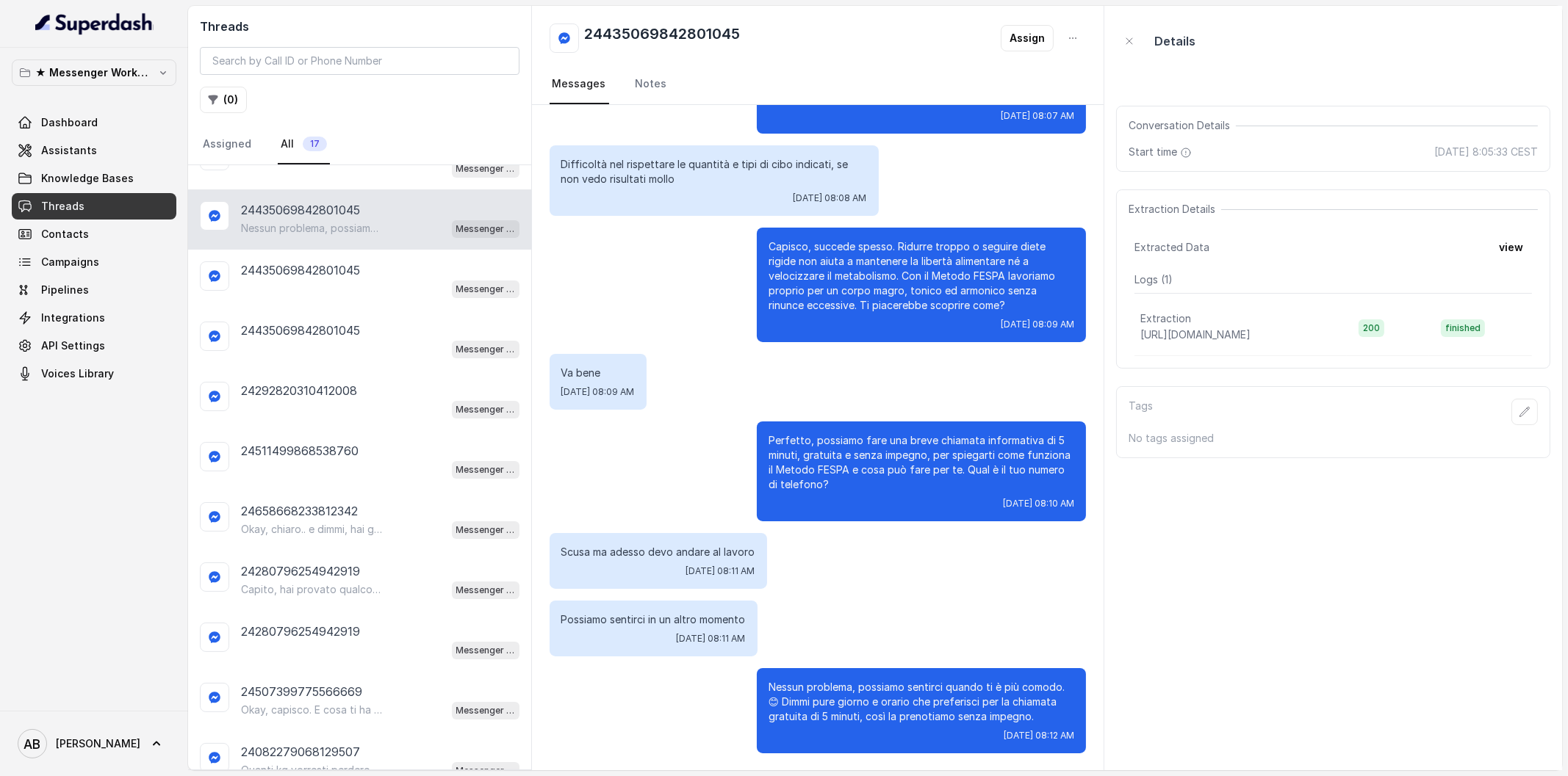
scroll to position [275, 0]
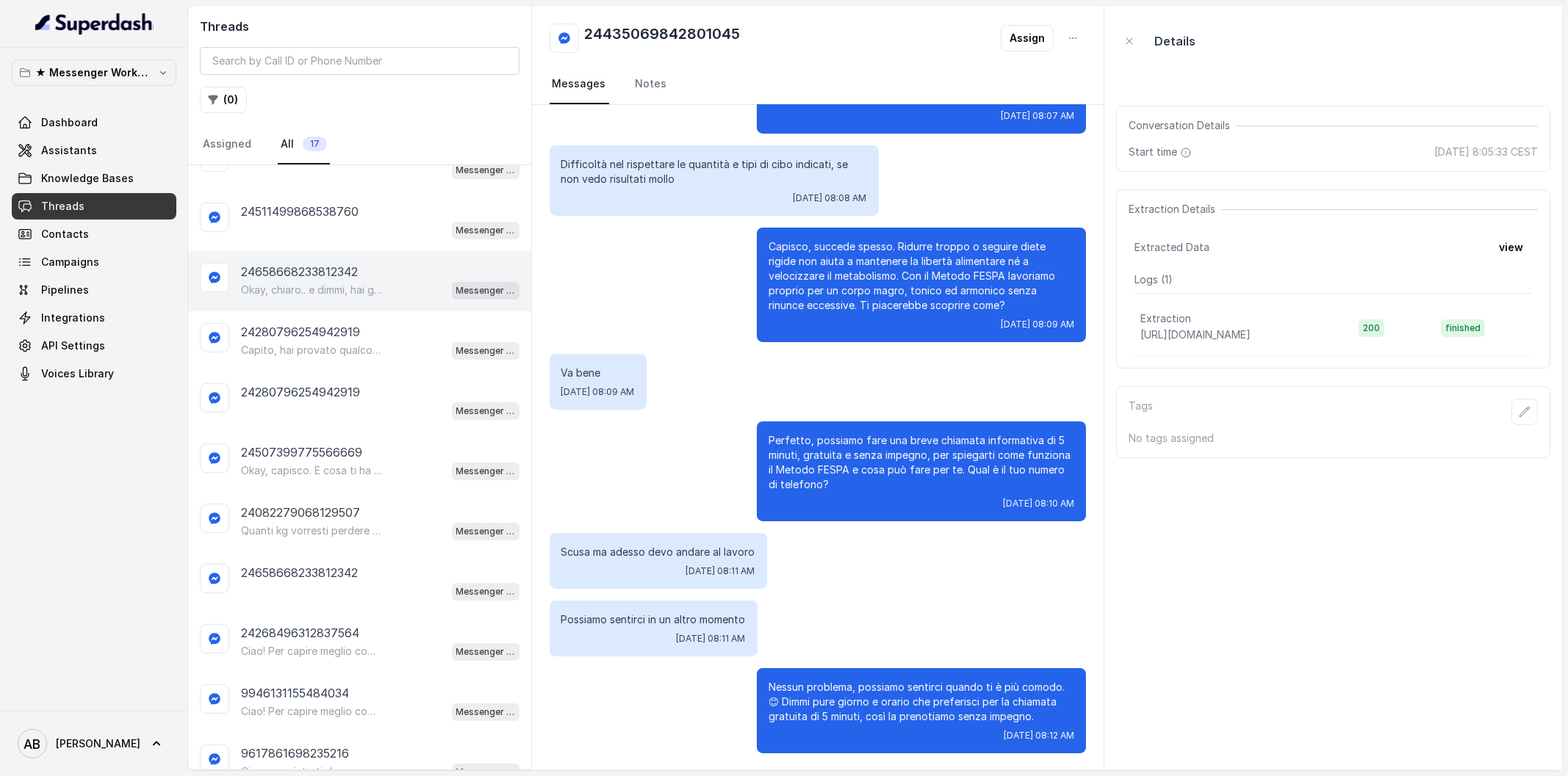
click at [351, 286] on p "Okay, chiaro.. e dimmi, hai già provato qualcosa per perdere questi 10 kg?" at bounding box center [311, 290] width 141 height 15
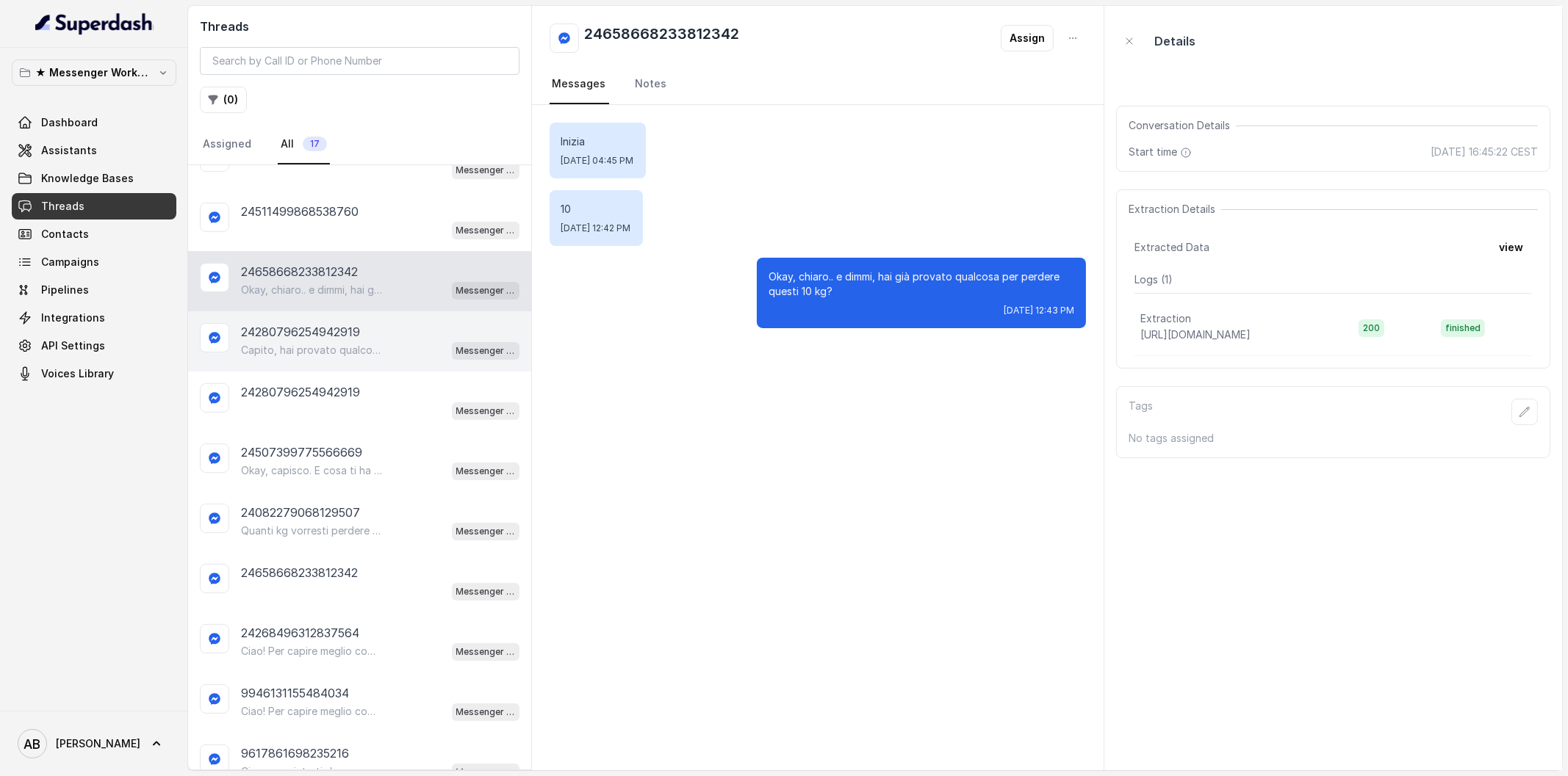
click at [346, 365] on div "24280796254942919 Capito, hai provato qualcosa ma senza risultati soddisfacenti…" at bounding box center [359, 341] width 343 height 61
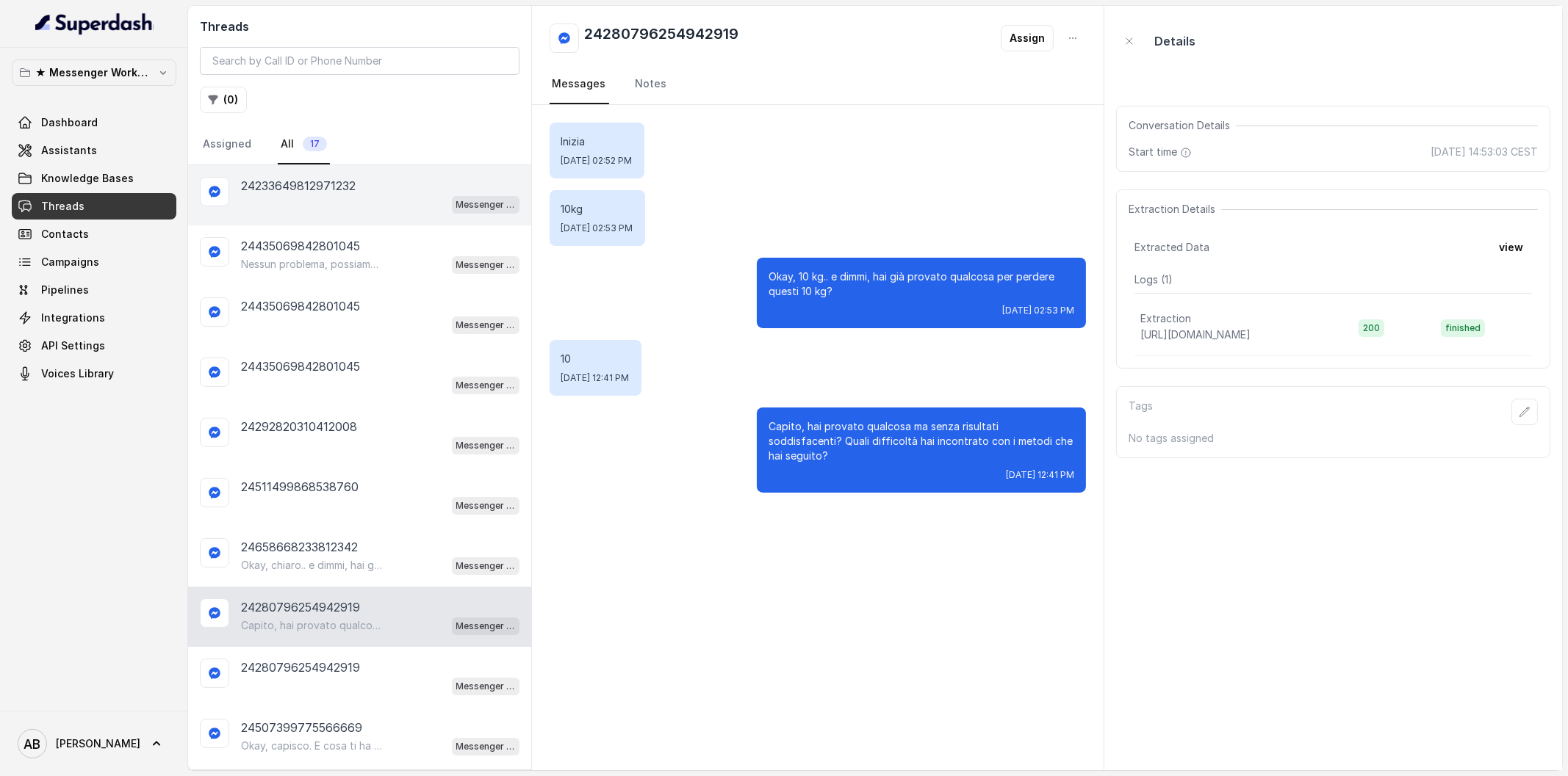
click at [319, 207] on div "Messenger Metodo FESPA v2" at bounding box center [380, 204] width 278 height 19
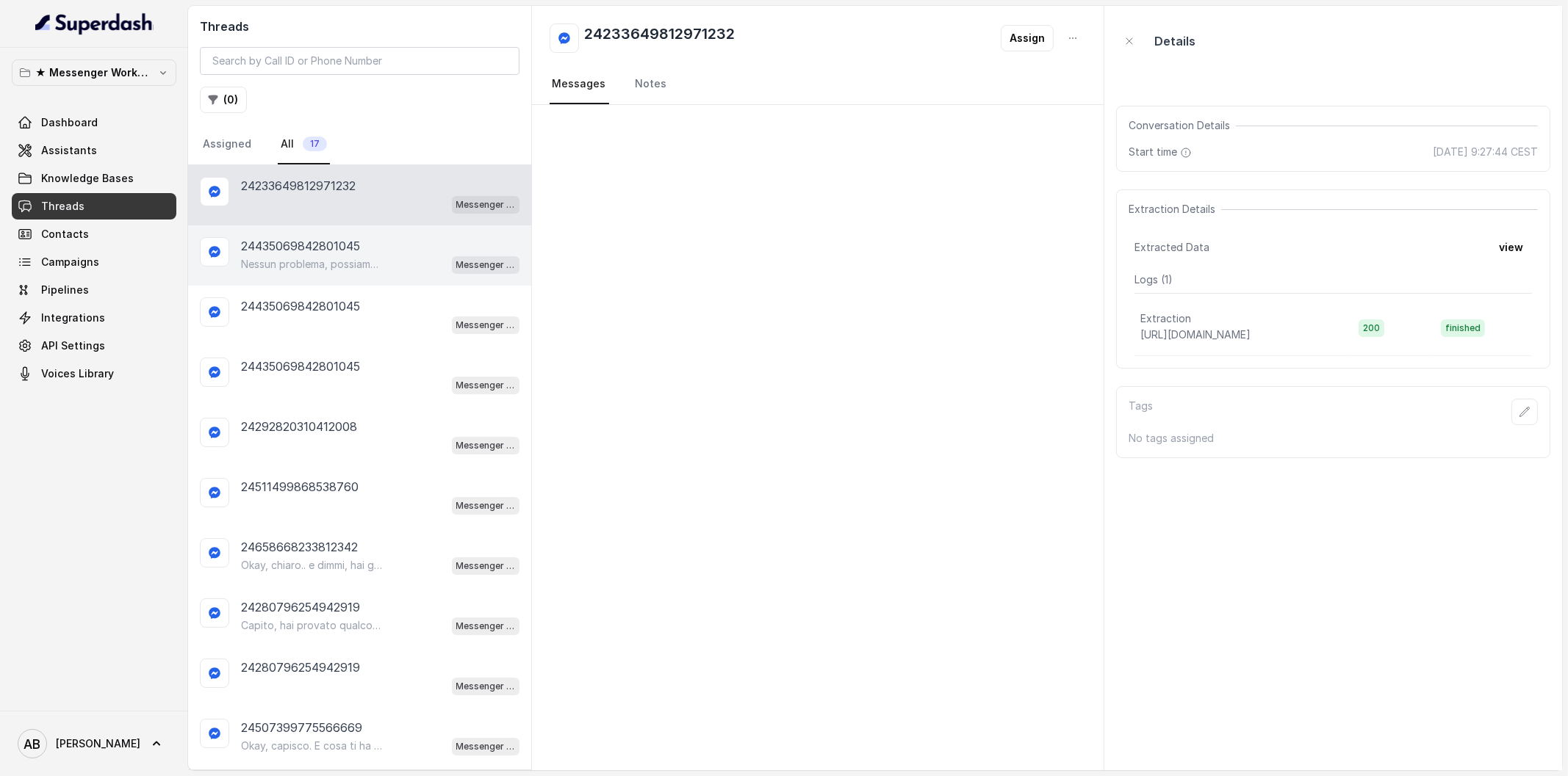
click at [321, 238] on p "24435069842801045" at bounding box center [300, 245] width 119 height 18
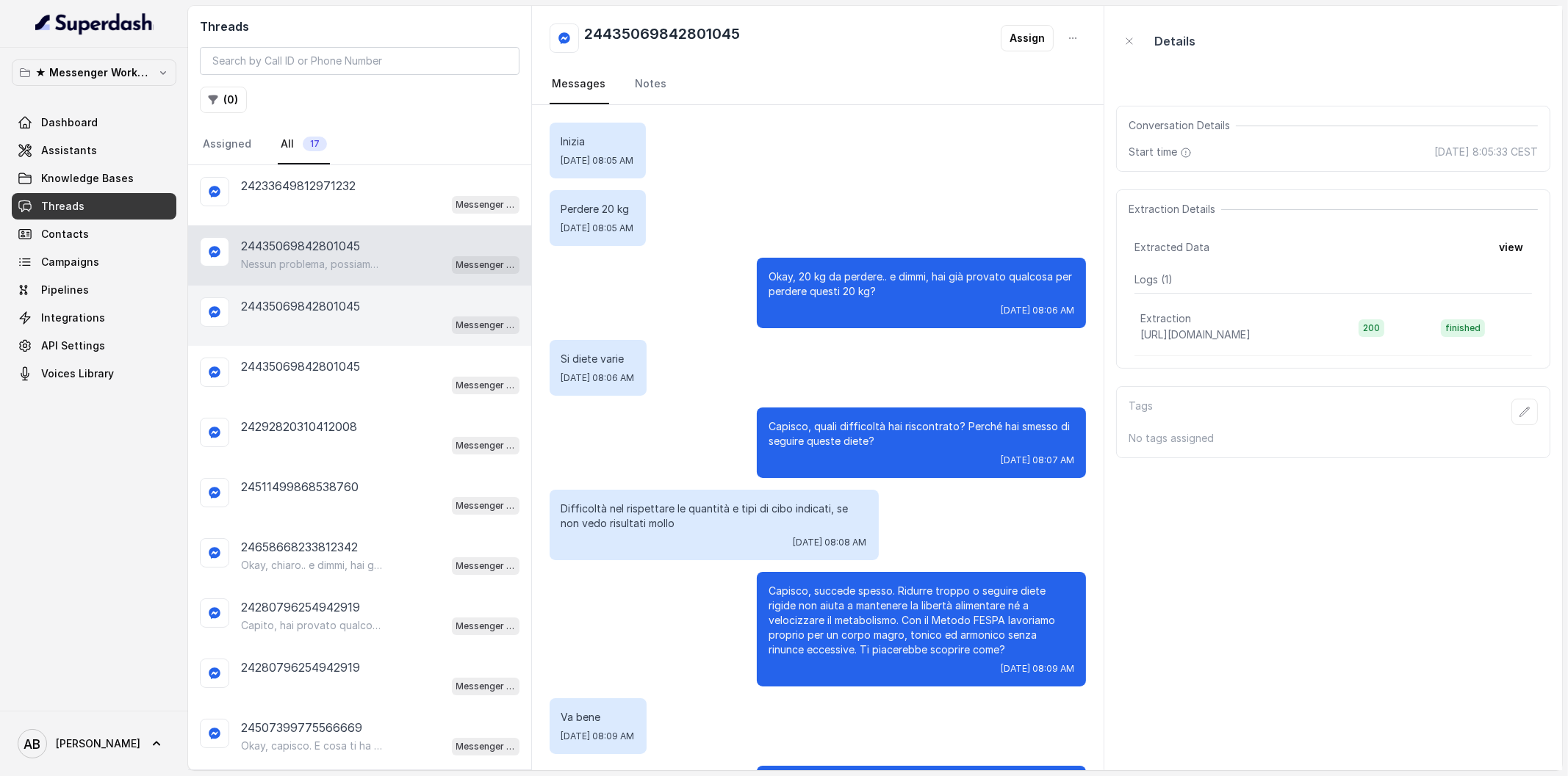
scroll to position [344, 0]
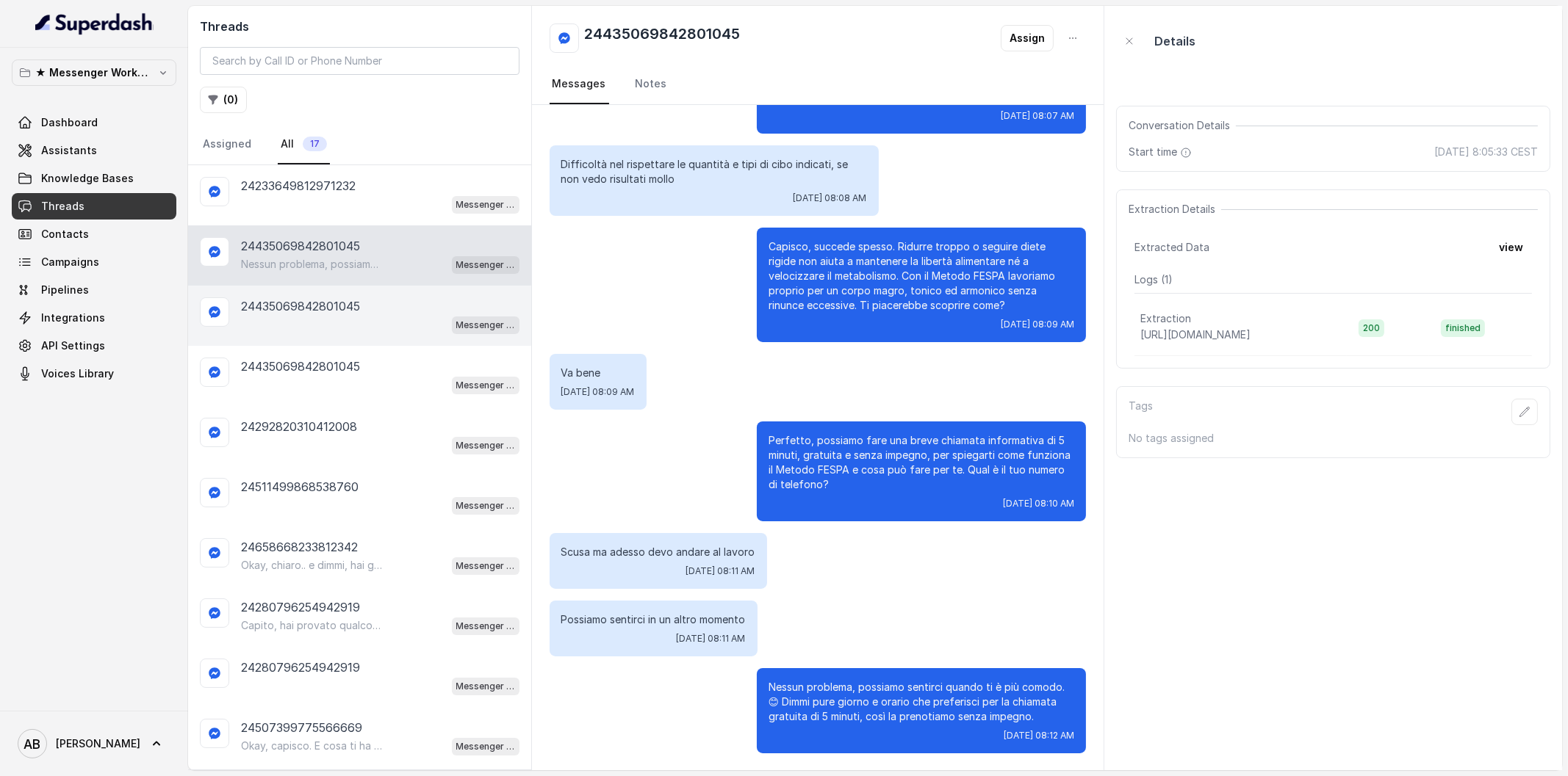
click at [350, 317] on div "Messenger Metodo FESPA v2" at bounding box center [380, 324] width 278 height 19
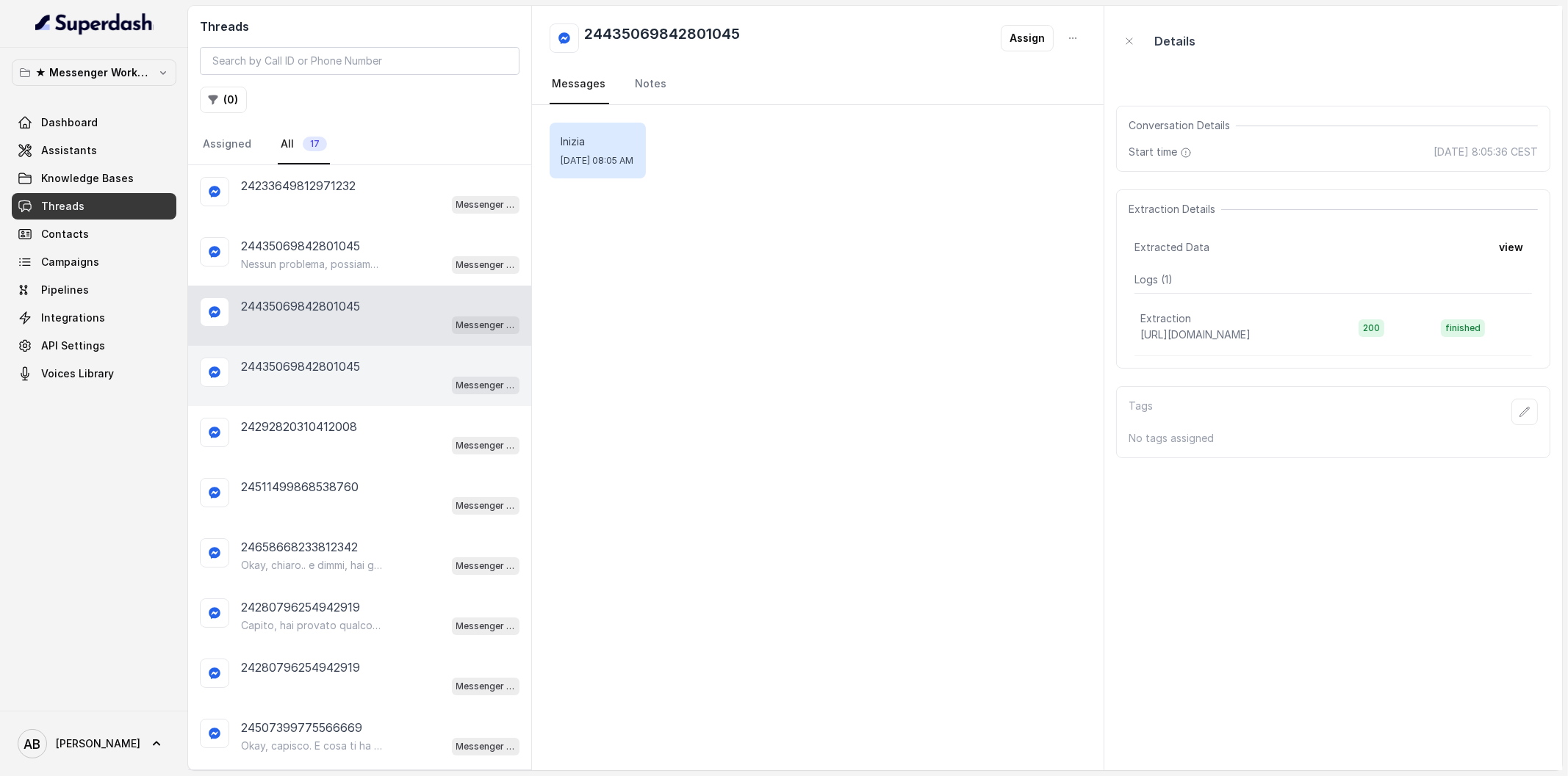
click at [351, 357] on p "24435069842801045" at bounding box center [300, 366] width 119 height 18
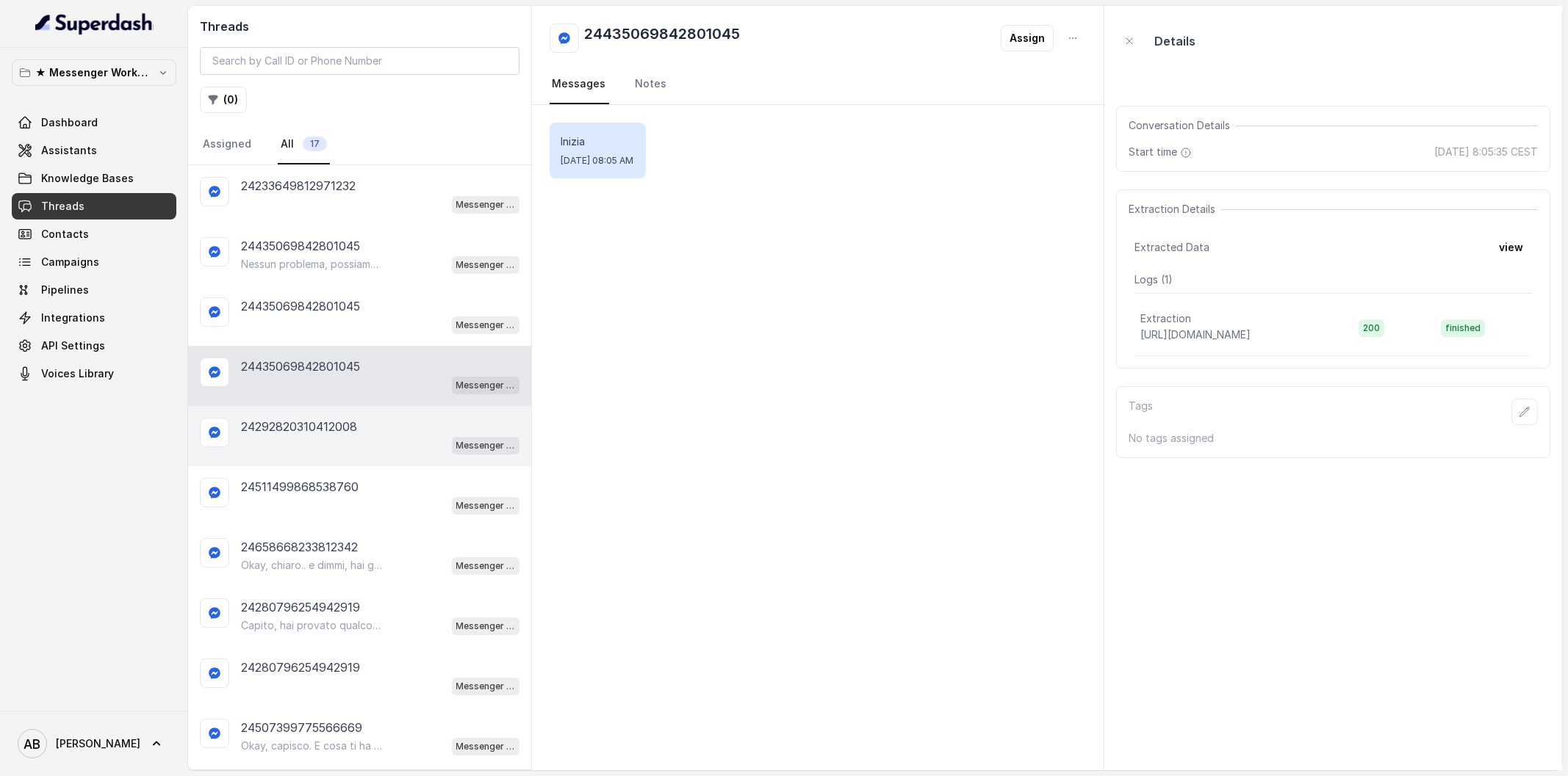
click at [390, 456] on div "24292820310412008 Messenger Metodo FESPA v2" at bounding box center [359, 436] width 343 height 61
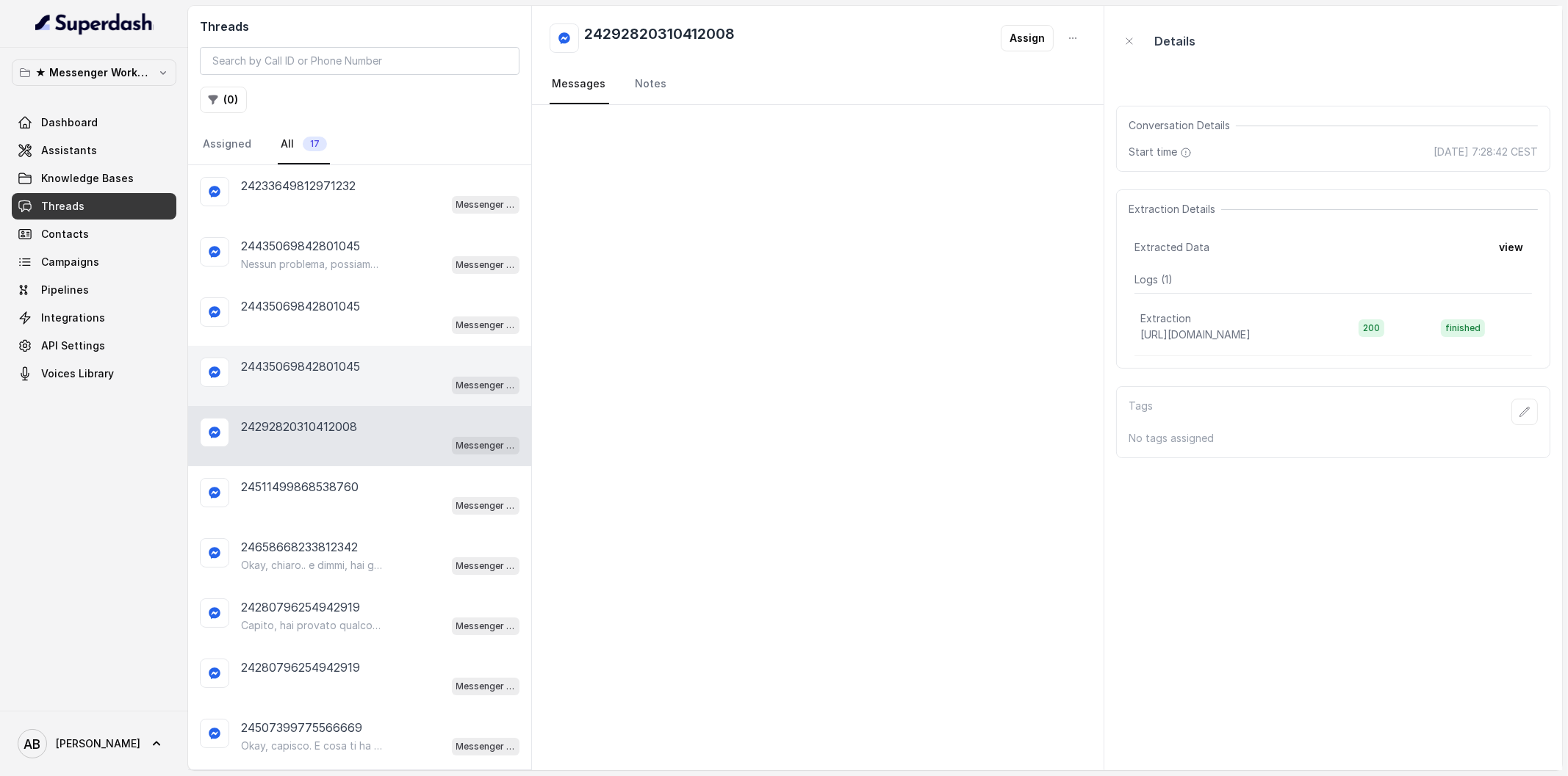
drag, startPoint x: 372, startPoint y: 418, endPoint x: 354, endPoint y: 373, distance: 48.5
click at [372, 418] on div "24292820310412008" at bounding box center [380, 426] width 278 height 18
drag, startPoint x: 349, startPoint y: 367, endPoint x: 345, endPoint y: 349, distance: 18.4
click at [349, 366] on p "24435069842801045" at bounding box center [300, 366] width 119 height 18
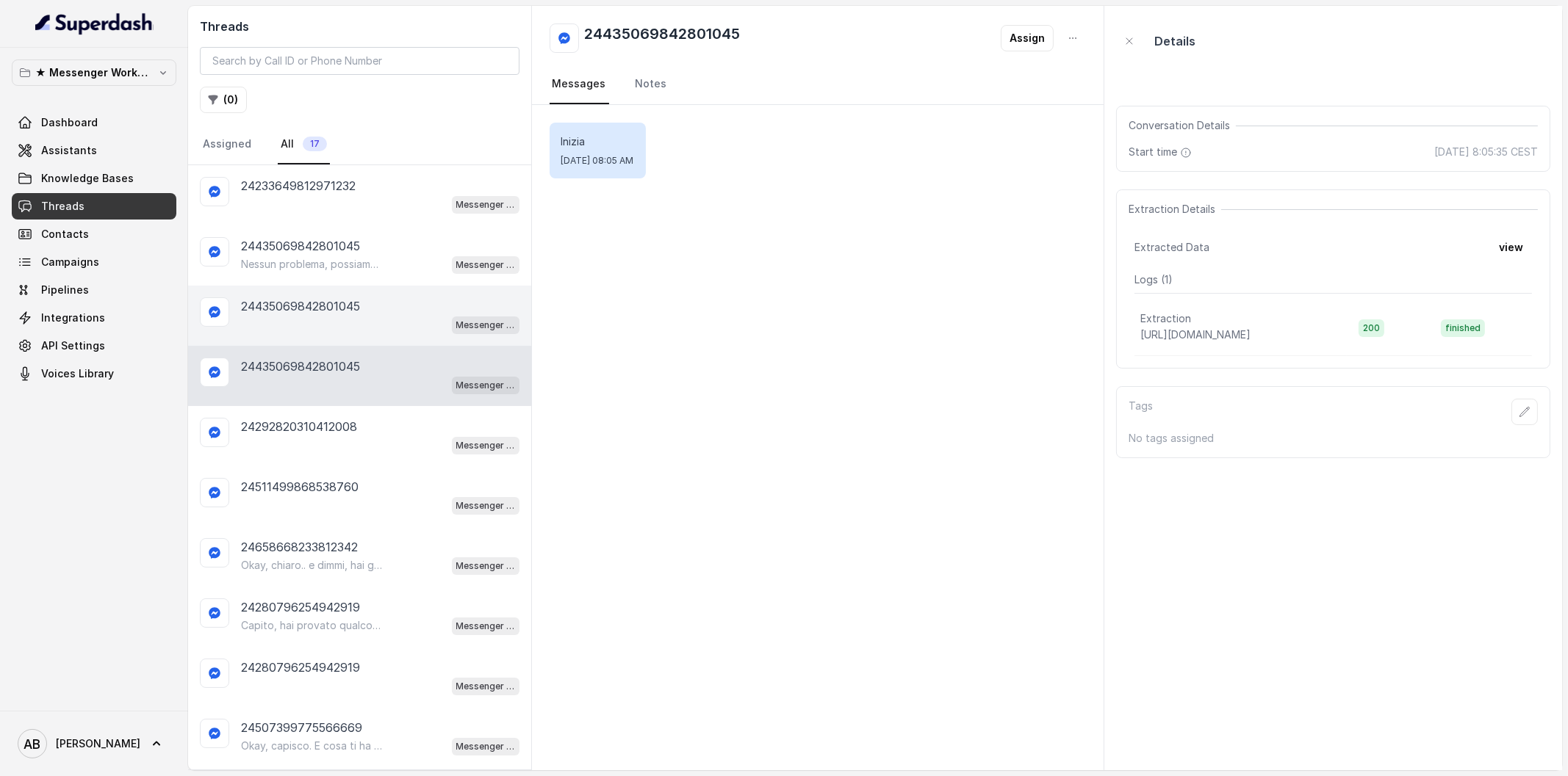
click at [338, 310] on p "24435069842801045" at bounding box center [300, 306] width 119 height 18
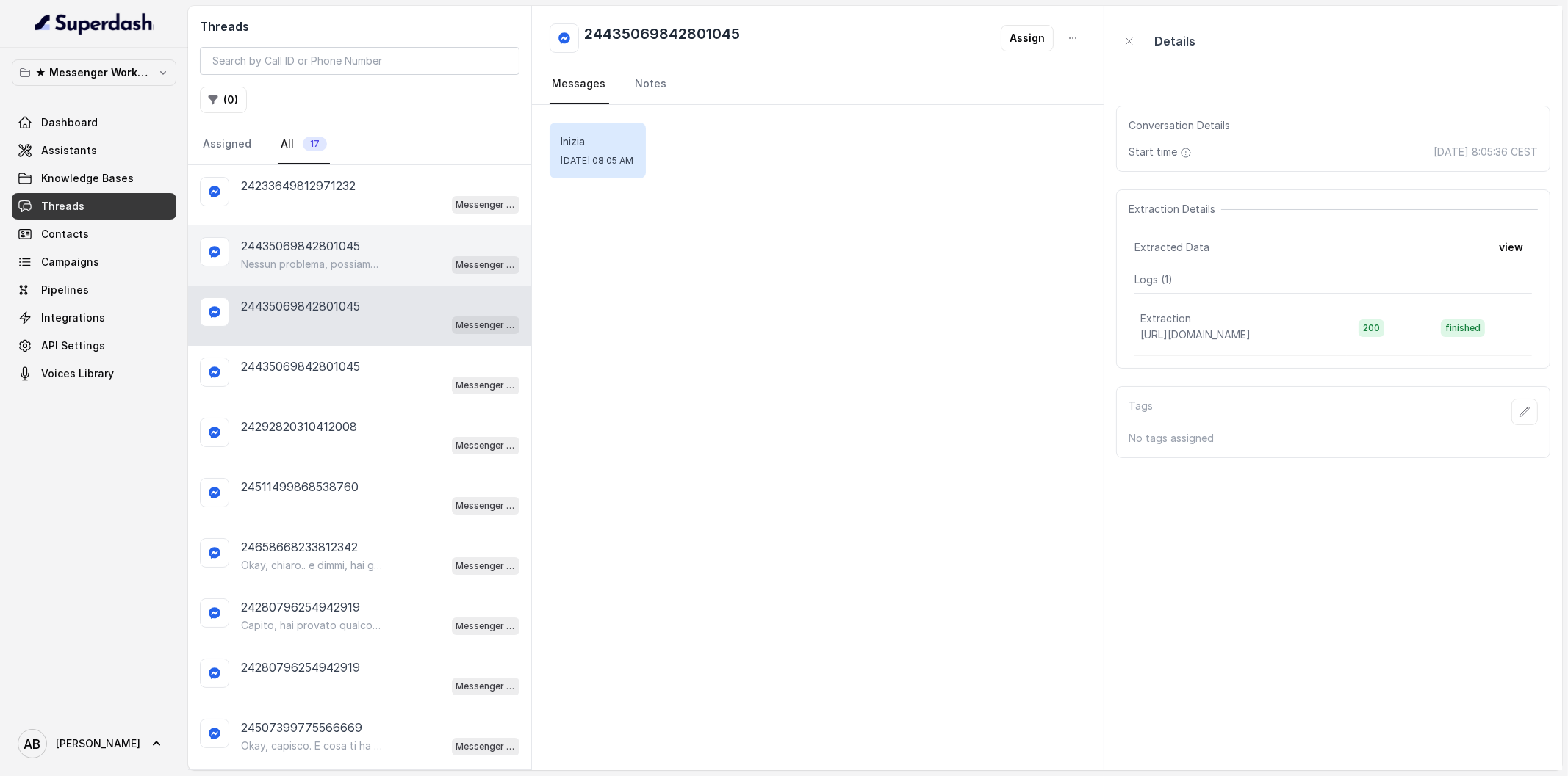
click at [321, 243] on p "24435069842801045" at bounding box center [300, 245] width 119 height 18
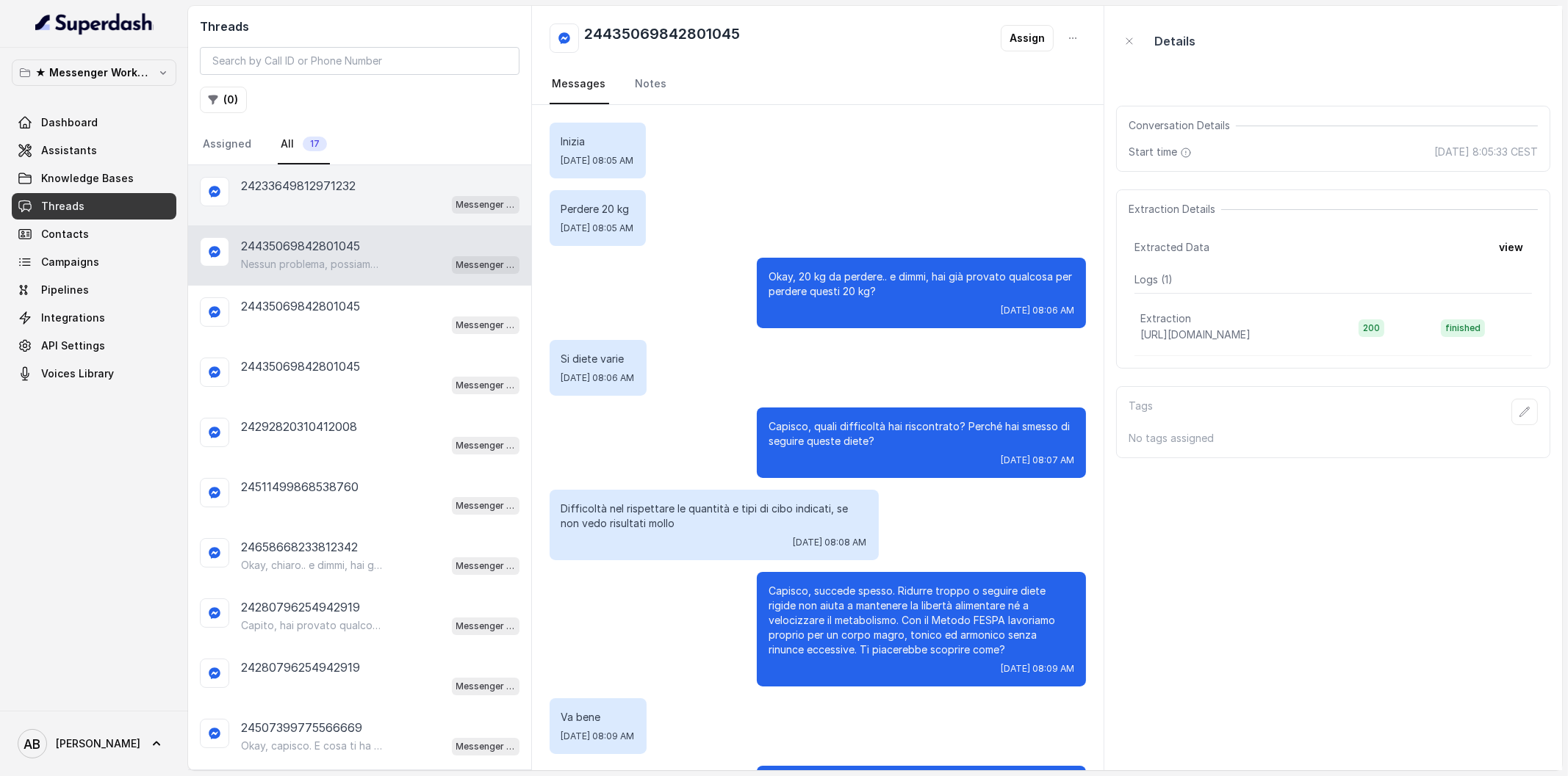
scroll to position [344, 0]
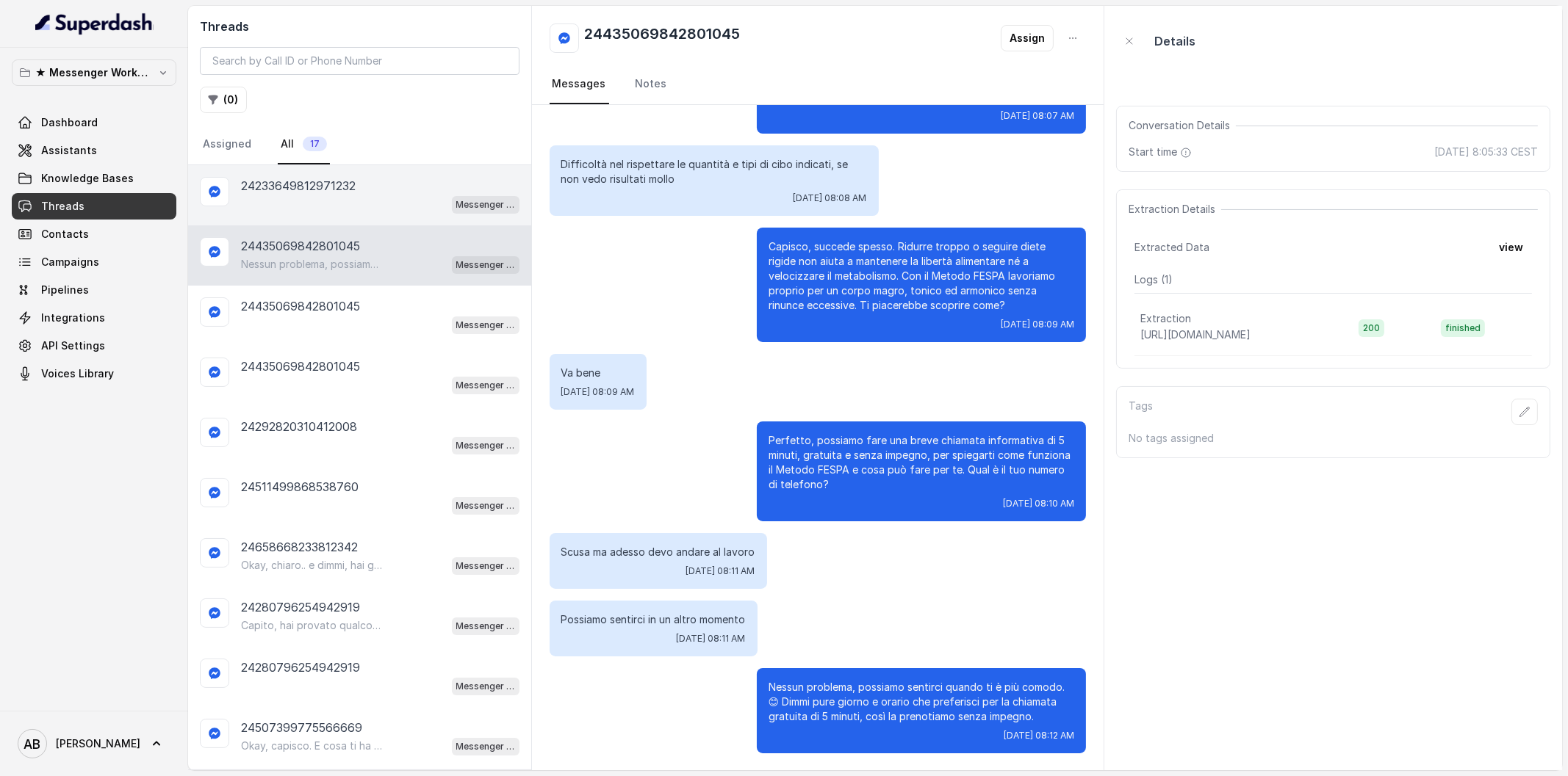
click at [311, 182] on p "24233649812971232" at bounding box center [298, 186] width 114 height 18
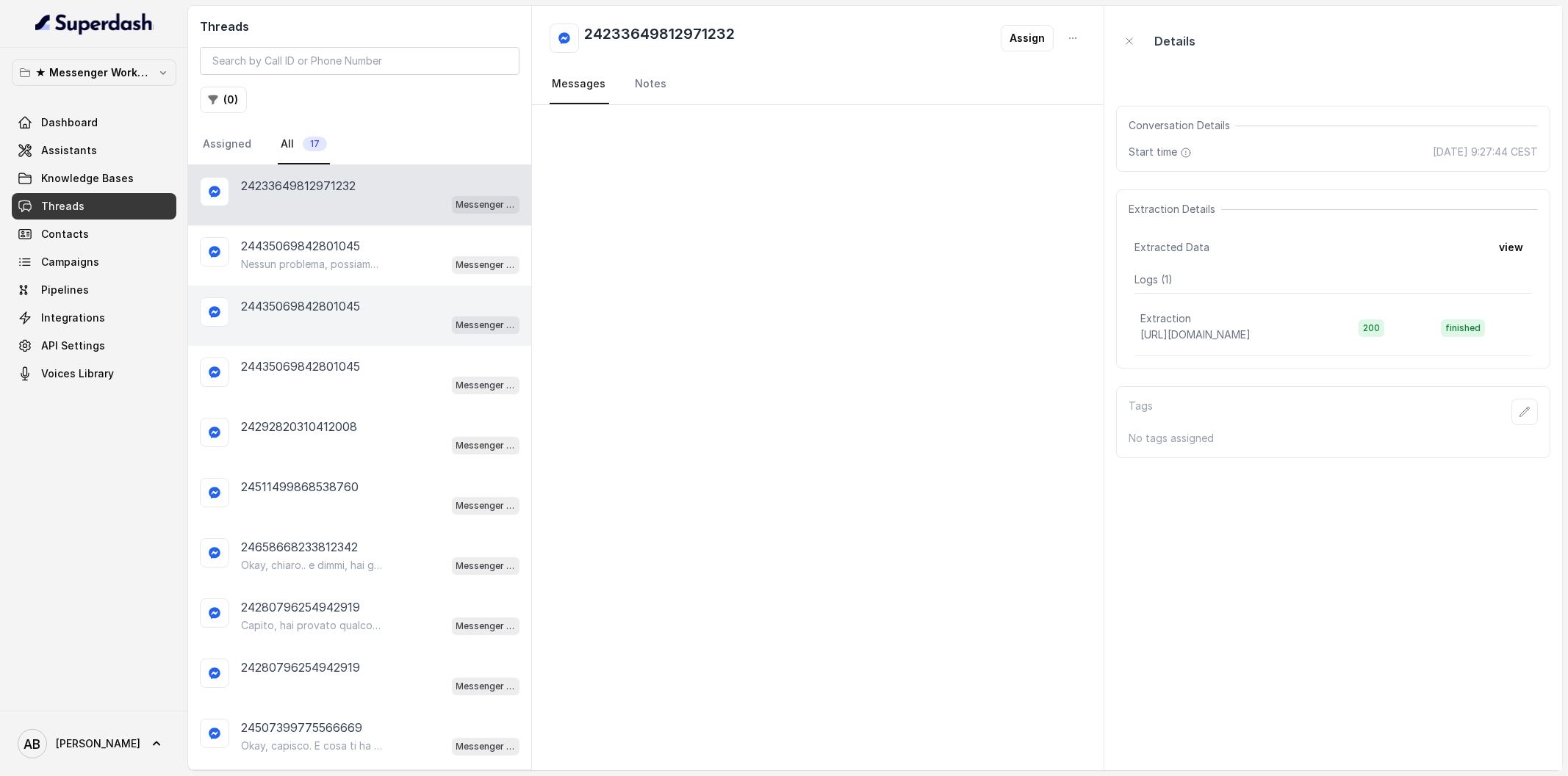
click at [349, 306] on p "24435069842801045" at bounding box center [300, 306] width 119 height 18
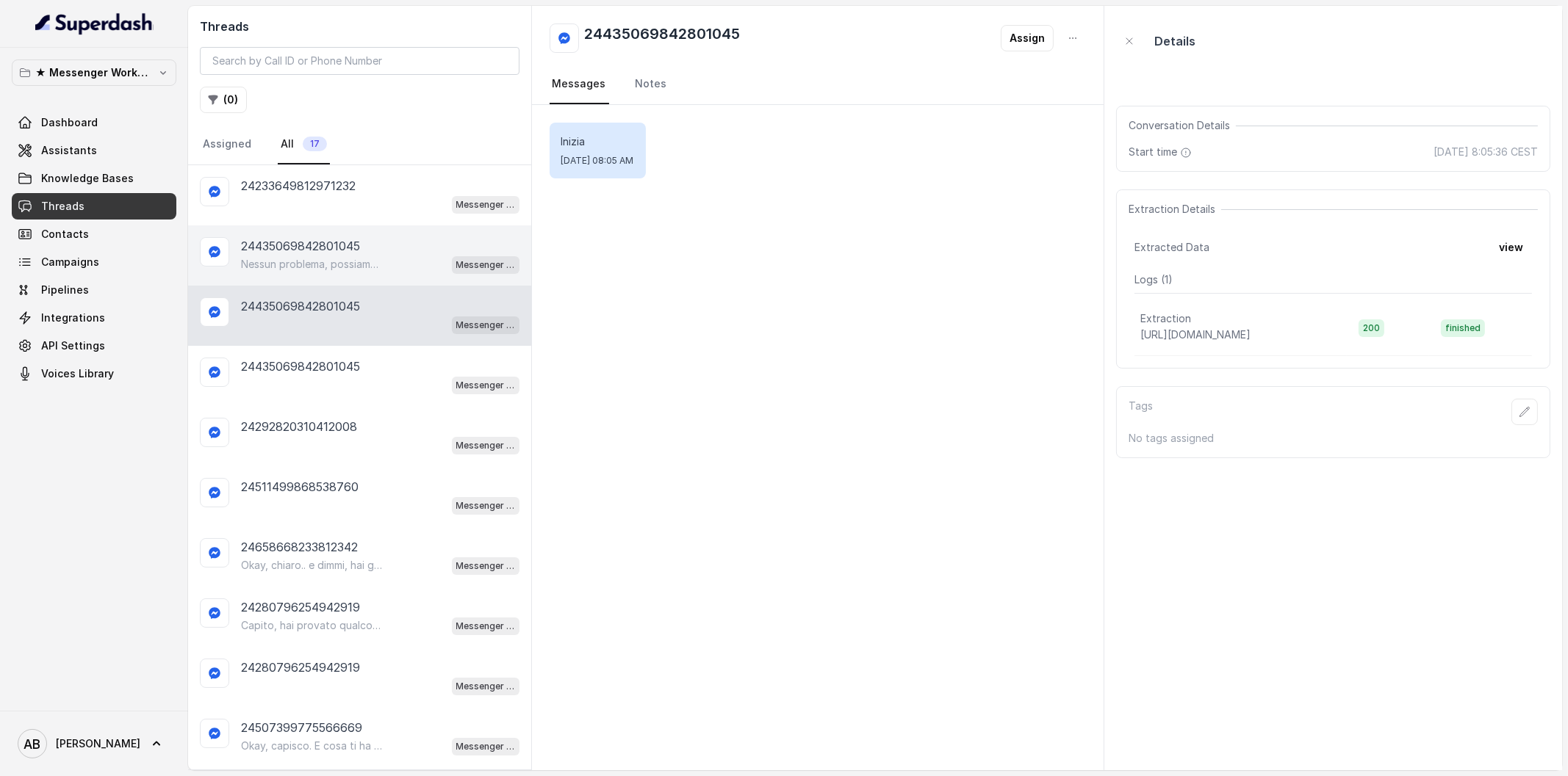
click at [339, 269] on div "Nessun problema, possiamo sentirci quando ti è più comodo. 😊 Dimmi pure giorno …" at bounding box center [380, 264] width 278 height 19
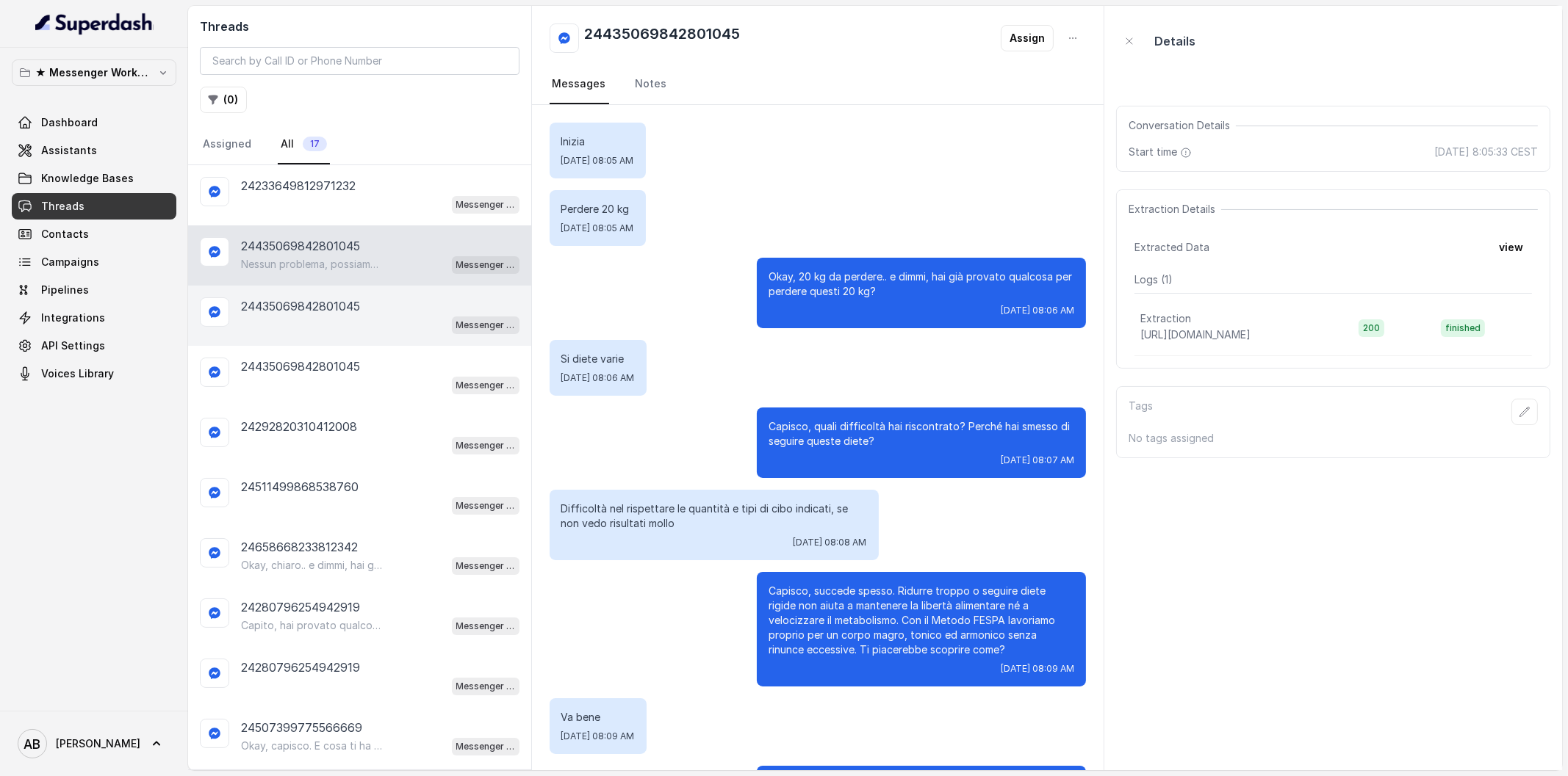
scroll to position [344, 0]
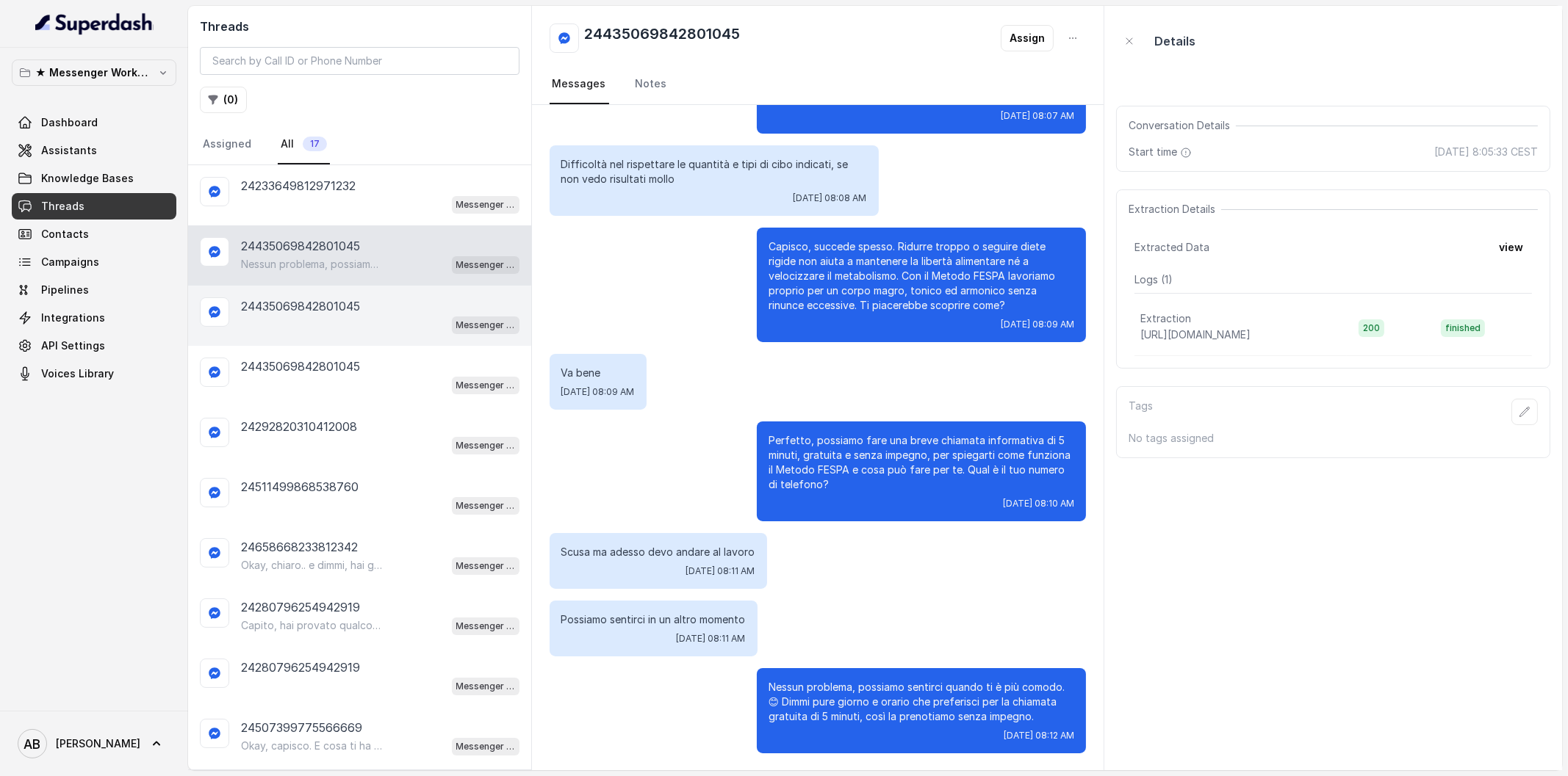
click at [344, 333] on div "24435069842801045 Messenger Metodo FESPA v2" at bounding box center [359, 316] width 343 height 61
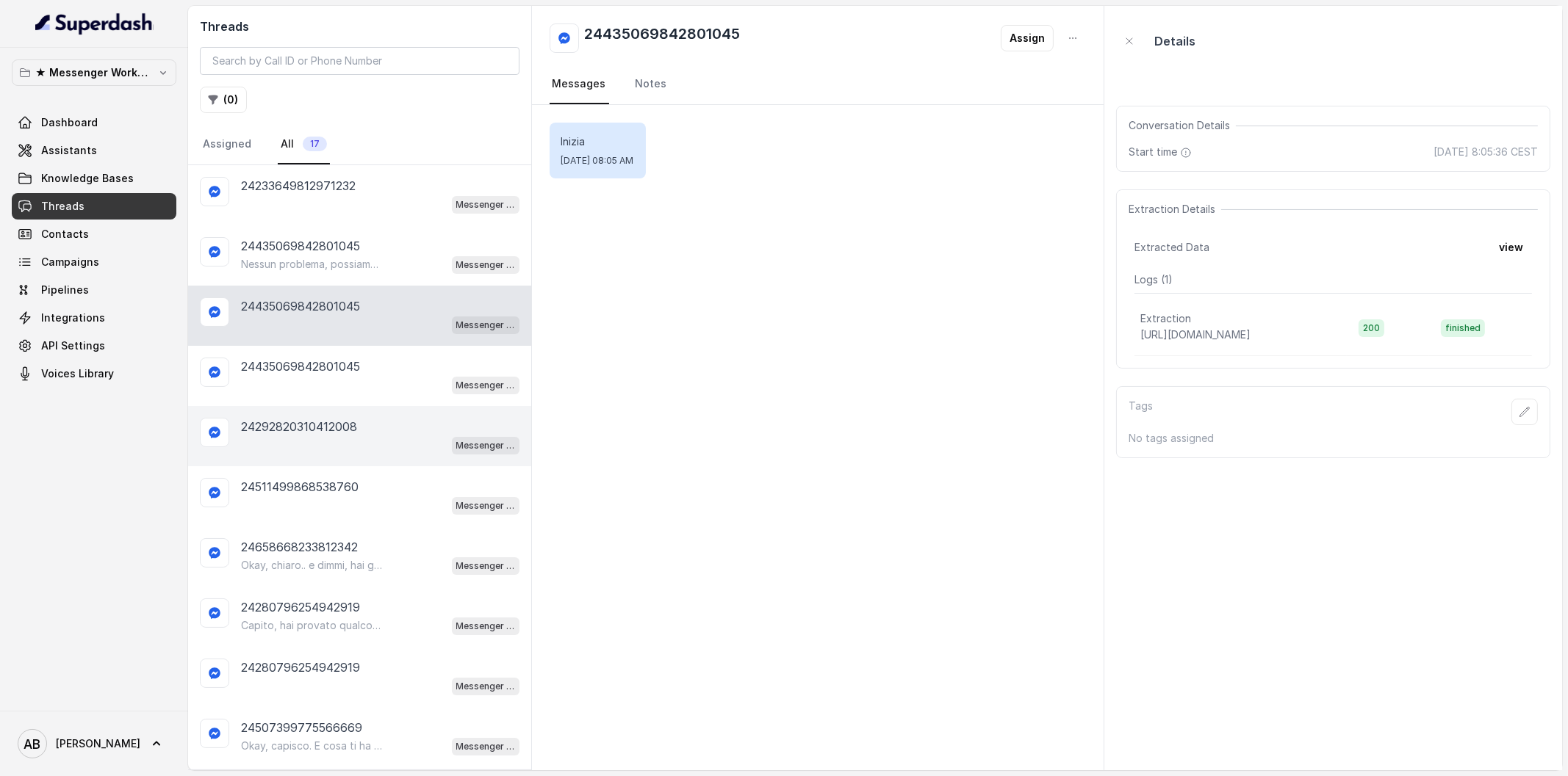
click at [380, 408] on div "24292820310412008 Messenger Metodo FESPA v2" at bounding box center [359, 436] width 343 height 61
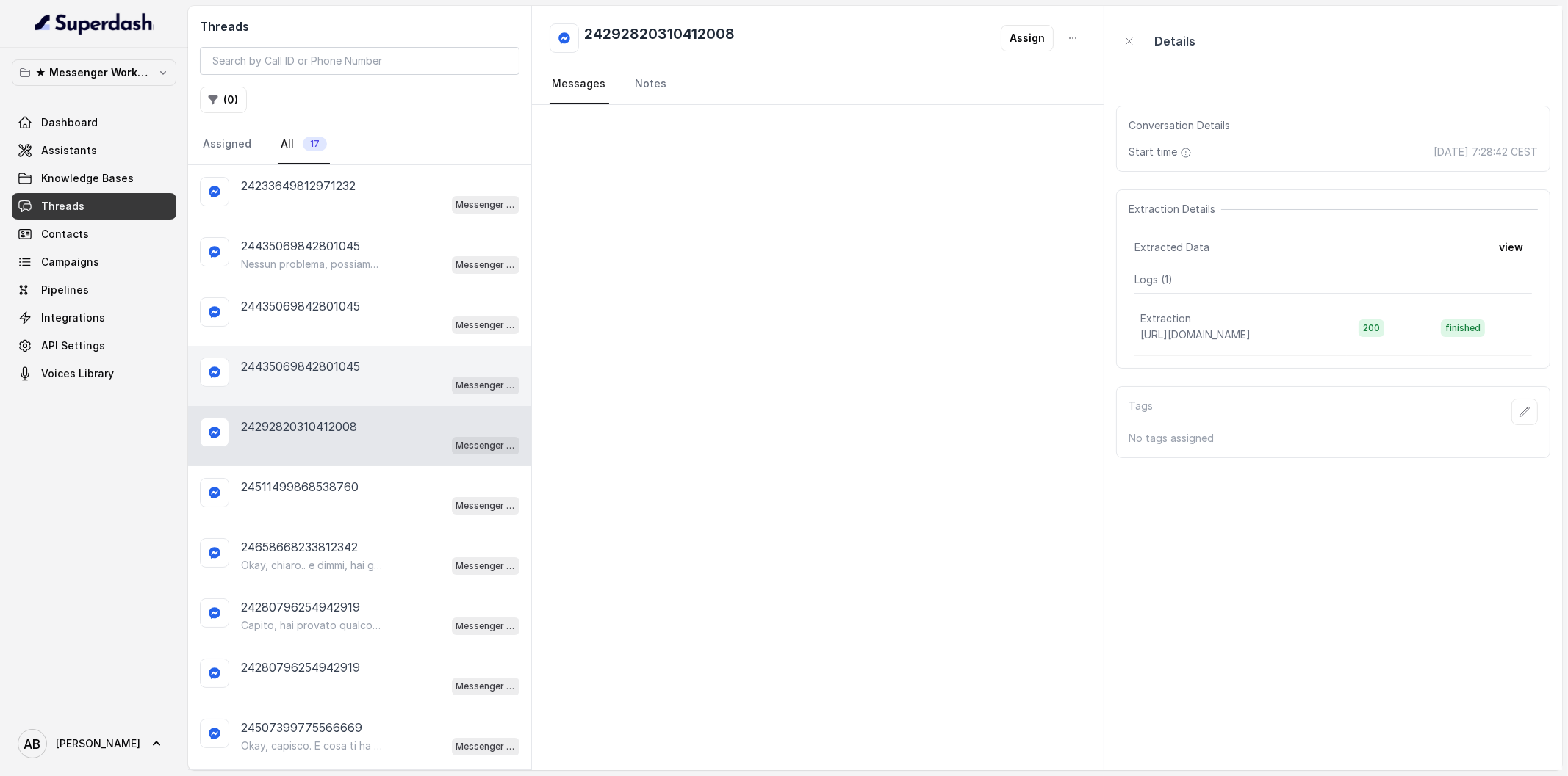
click at [351, 360] on p "24435069842801045" at bounding box center [300, 366] width 119 height 18
